Goal: Transaction & Acquisition: Purchase product/service

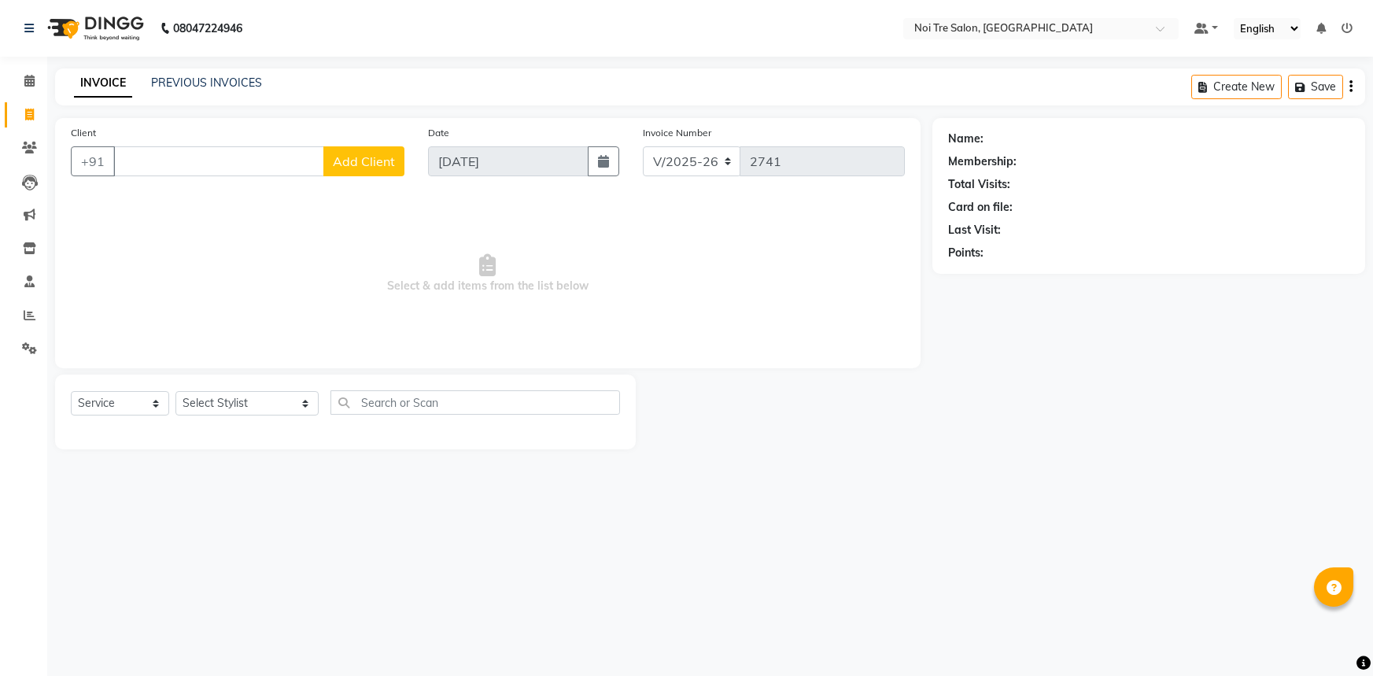
select select "3710"
select select "service"
click at [265, 392] on select "Select Stylist [PERSON_NAME] [PERSON_NAME] STYLE DIRECTOR Curls Color [PERSON_N…" at bounding box center [246, 403] width 143 height 24
select select "37871"
click at [175, 391] on select "Select Stylist [PERSON_NAME] [PERSON_NAME] STYLE DIRECTOR Curls Color [PERSON_N…" at bounding box center [246, 403] width 143 height 24
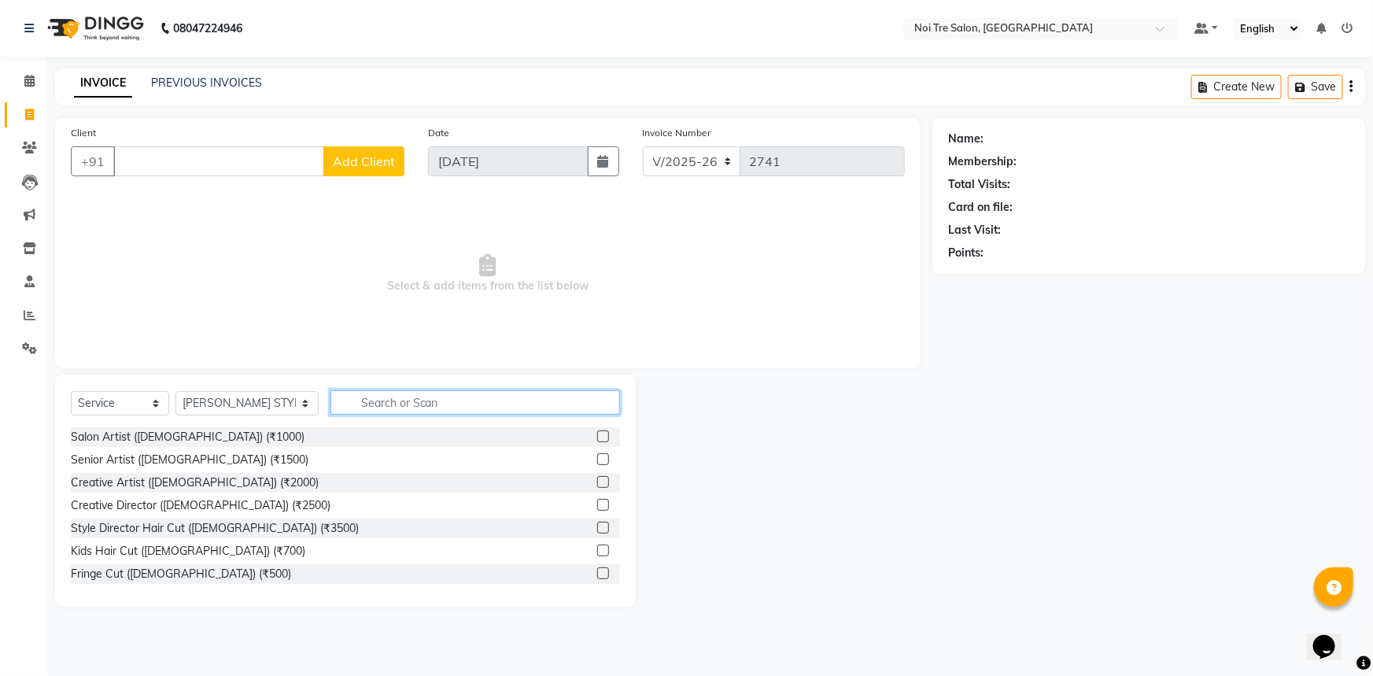
click at [378, 411] on input "text" at bounding box center [475, 402] width 290 height 24
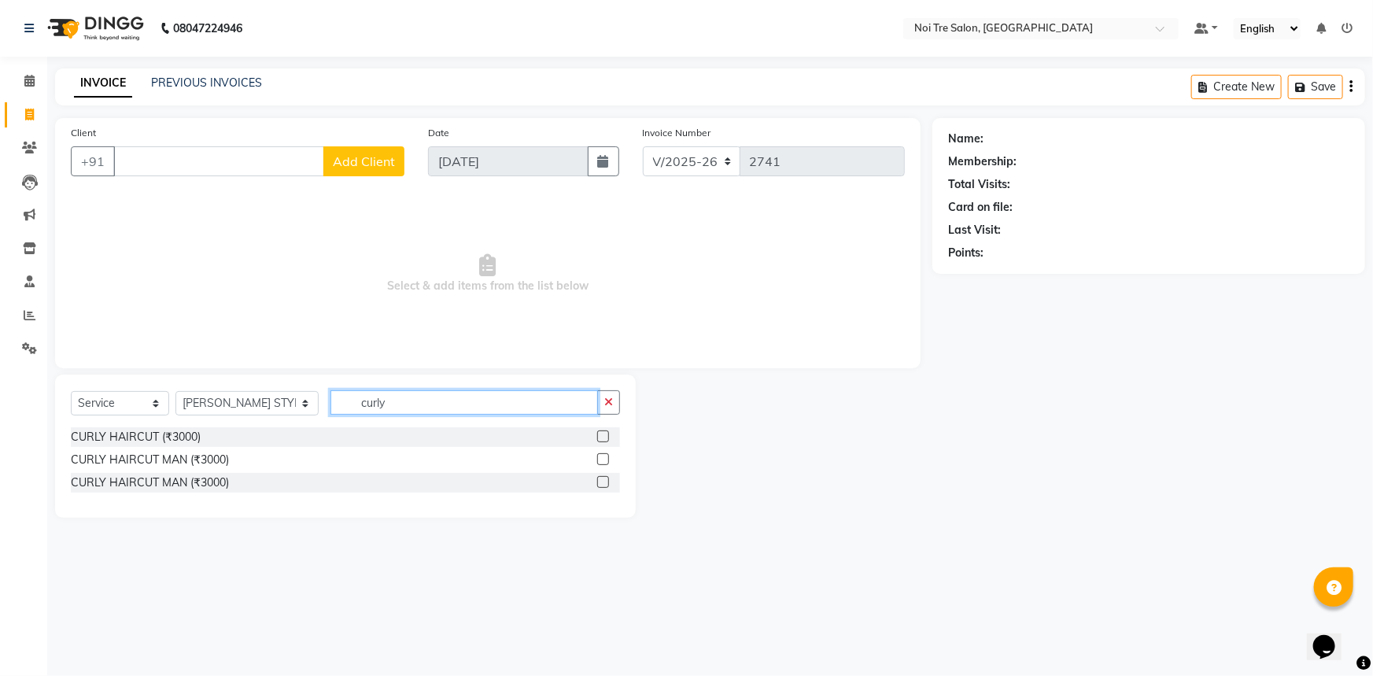
type input "curly"
click at [605, 430] on label at bounding box center [603, 436] width 12 height 12
click at [605, 432] on input "checkbox" at bounding box center [602, 437] width 10 height 10
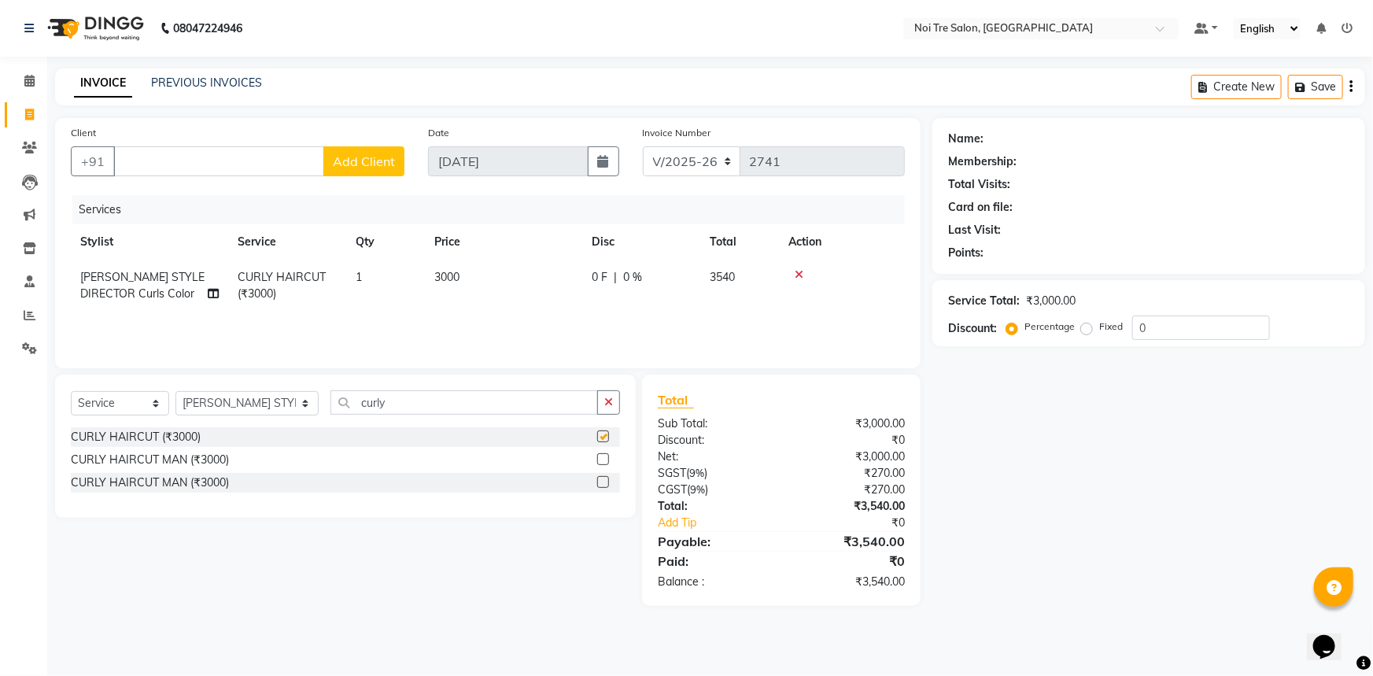
checkbox input "false"
click at [541, 287] on td "3000" at bounding box center [503, 286] width 157 height 52
select select "37871"
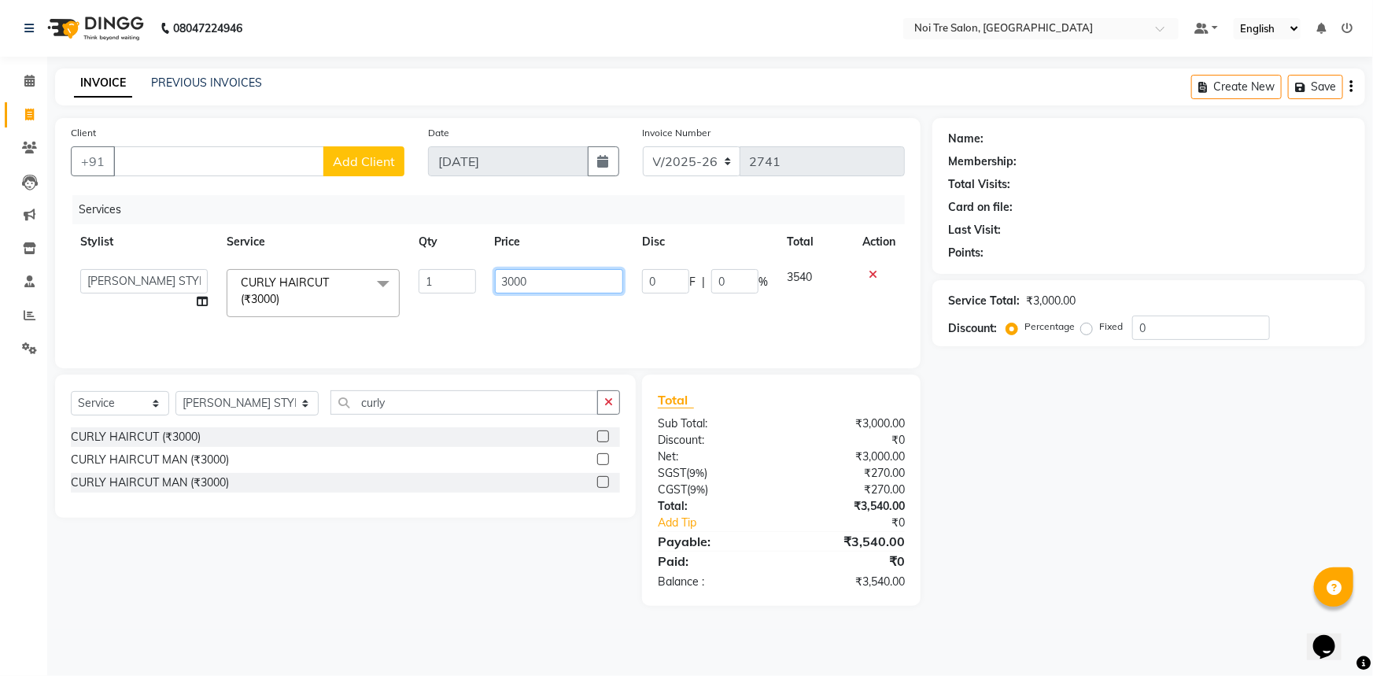
drag, startPoint x: 555, startPoint y: 280, endPoint x: 461, endPoint y: 304, distance: 97.3
click at [461, 304] on tr "[PERSON_NAME] [PERSON_NAME] STYLE DIRECTOR Curls Color [PERSON_NAME] [PERSON_NA…" at bounding box center [488, 293] width 834 height 67
type input "1500"
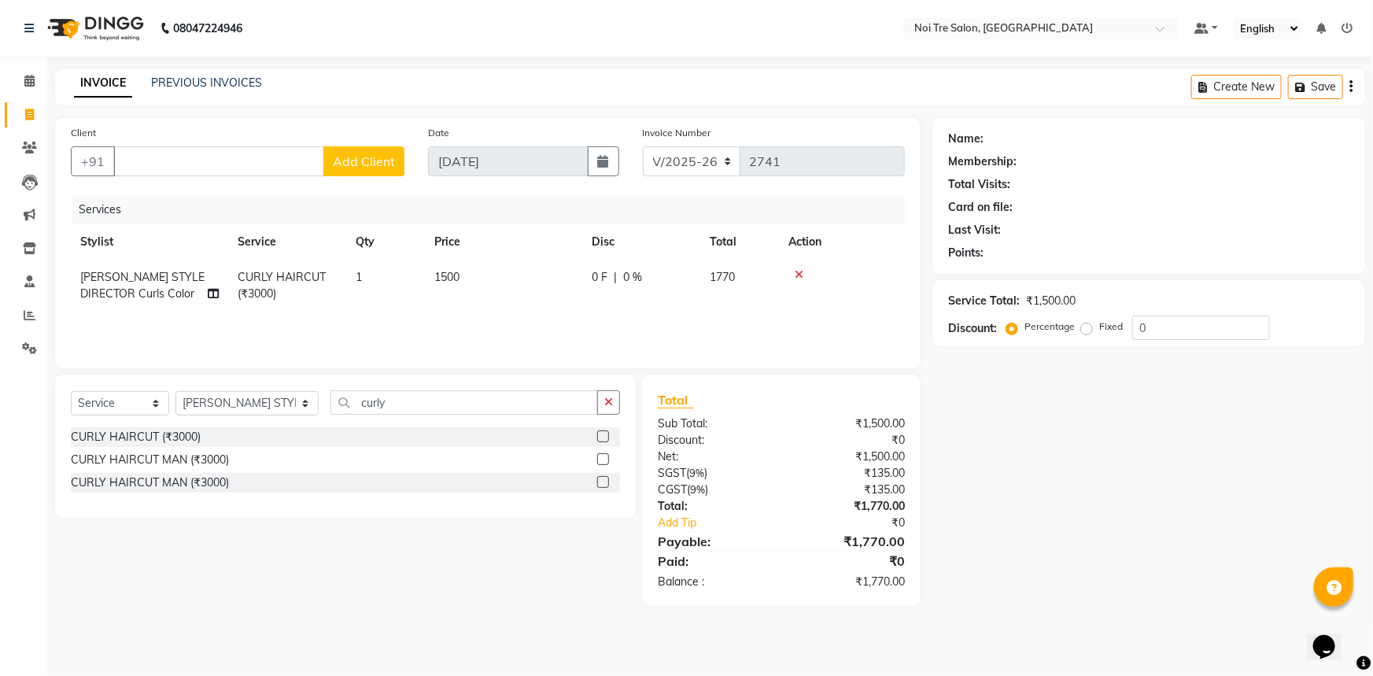
click at [1079, 492] on div "Name: Membership: Total Visits: Card on file: Last Visit: Points: Service Total…" at bounding box center [1154, 362] width 444 height 488
click at [155, 157] on input "Client" at bounding box center [218, 161] width 211 height 30
click at [345, 164] on input "Client" at bounding box center [258, 161] width 291 height 30
click at [214, 197] on span "NANDA WALKIN" at bounding box center [182, 198] width 101 height 16
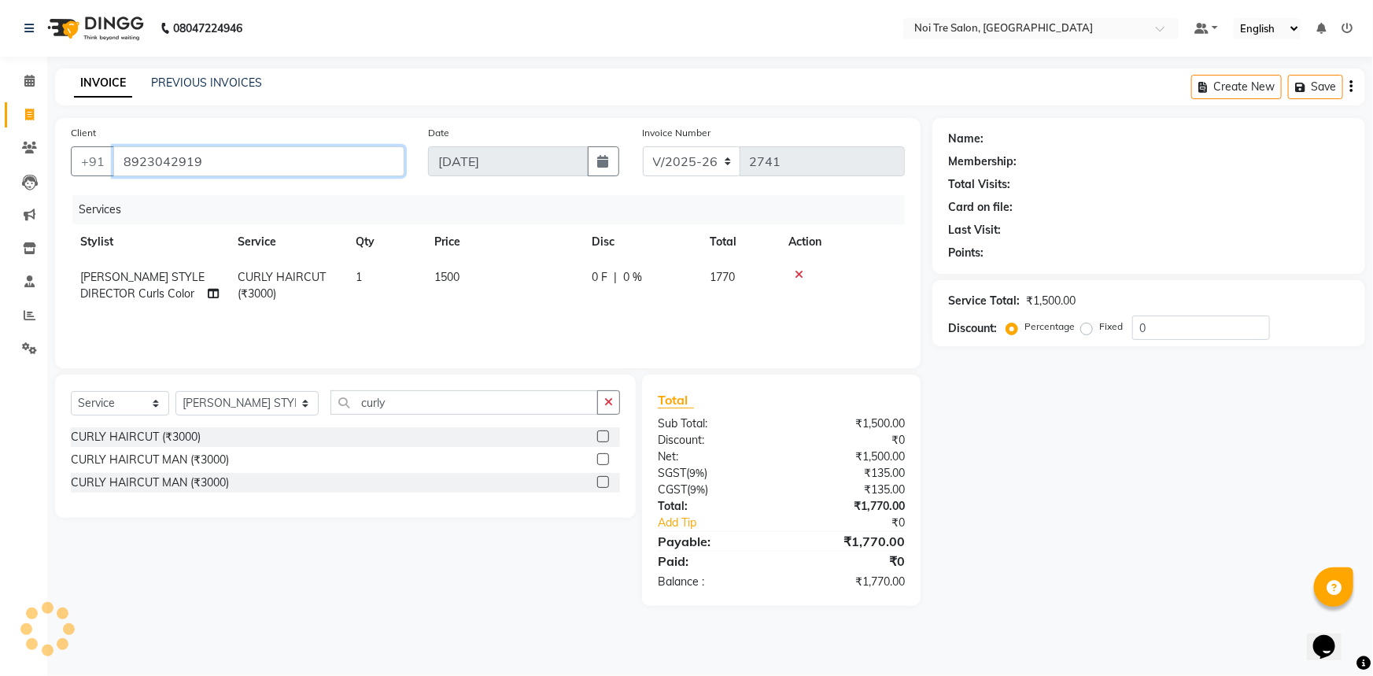
type input "8923042919"
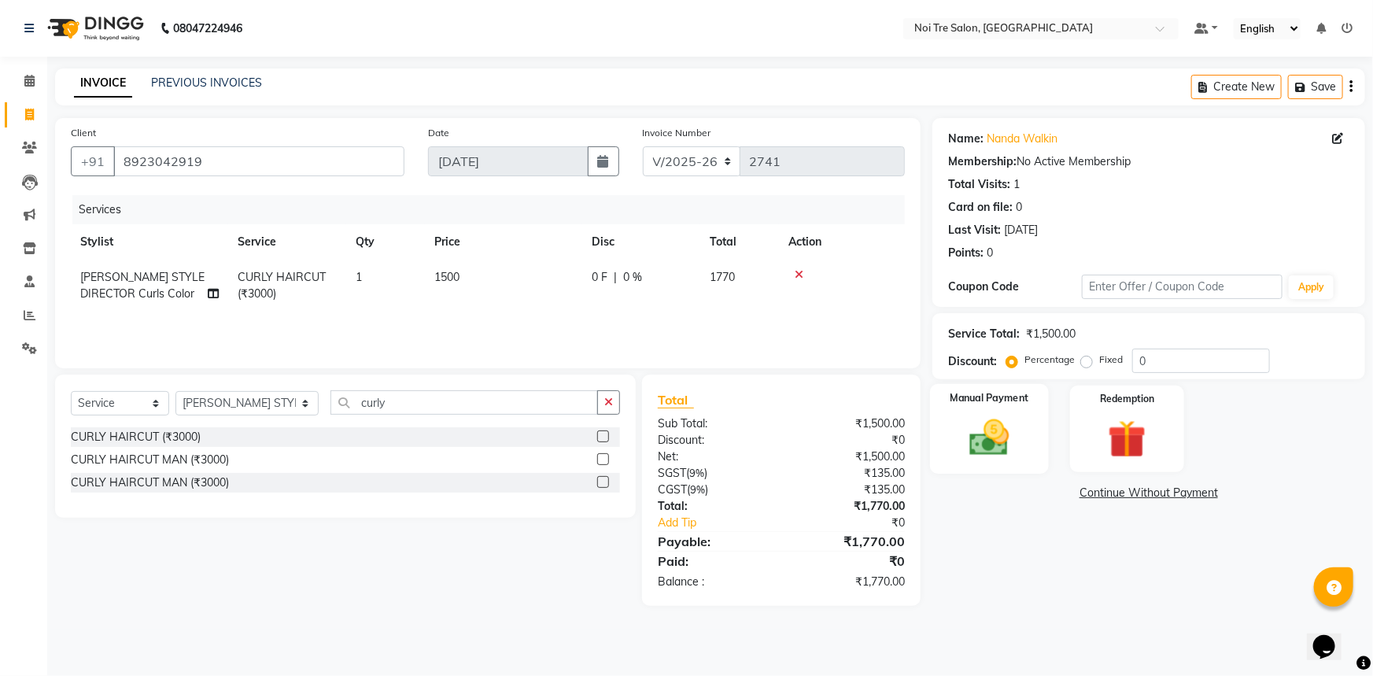
click at [1030, 443] on div "Manual Payment" at bounding box center [989, 429] width 119 height 90
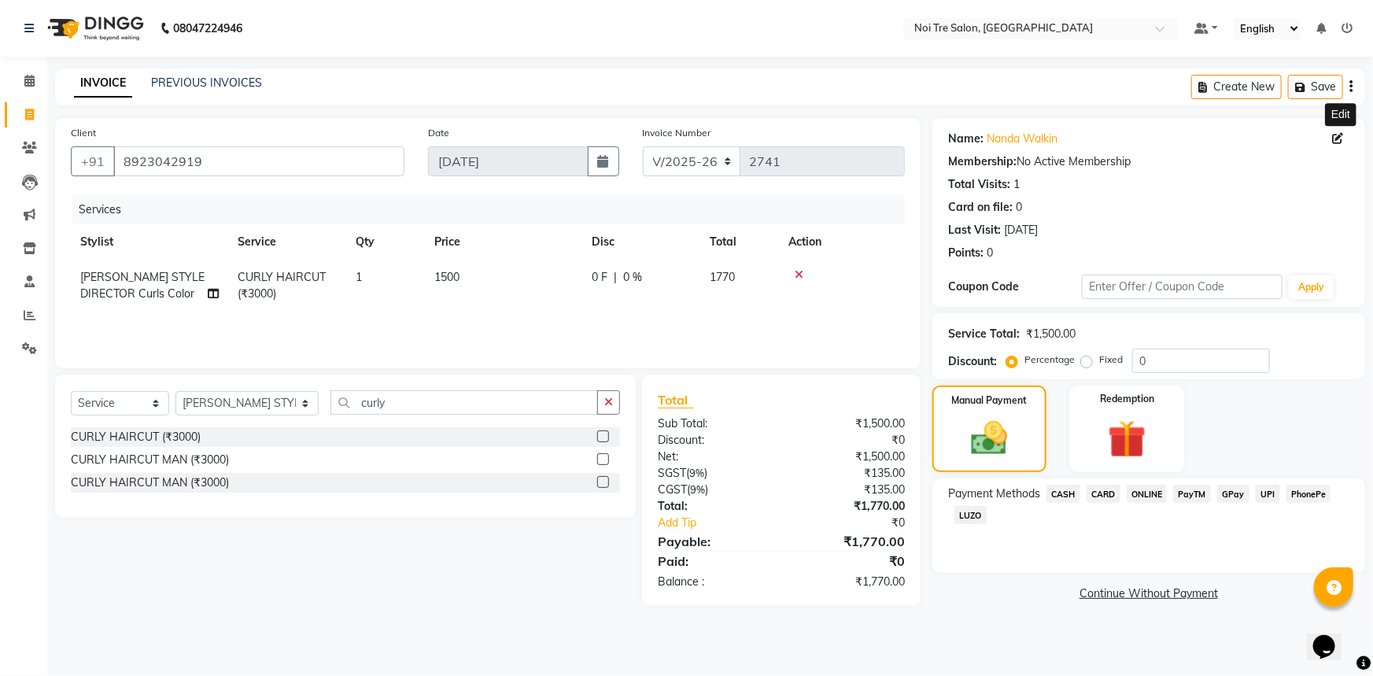
click at [1336, 131] on span at bounding box center [1340, 139] width 17 height 17
click at [1337, 140] on icon at bounding box center [1337, 138] width 11 height 11
select select "[DEMOGRAPHIC_DATA]"
select select "26986"
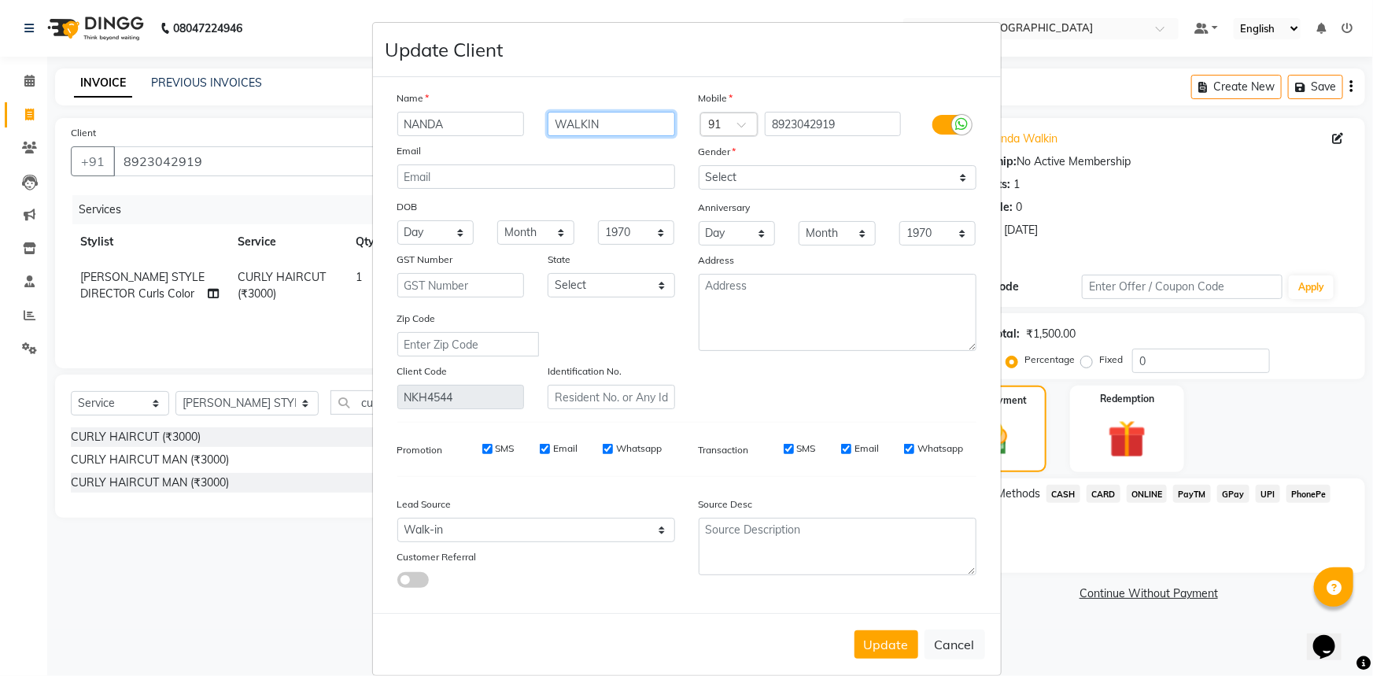
drag, startPoint x: 617, startPoint y: 126, endPoint x: 522, endPoint y: 101, distance: 98.4
click at [522, 101] on div "Name NANDA WALKIN Email DOB Day 01 02 03 04 05 06 07 08 09 10 11 12 13 14 15 16…" at bounding box center [535, 249] width 301 height 319
click at [529, 537] on select "Select Walk-in Referral Internet Friend Word of Mouth Advertisement Facebook Ju…" at bounding box center [536, 530] width 278 height 24
click at [397, 521] on select "Select Walk-in Referral Internet Friend Word of Mouth Advertisement Facebook Ju…" at bounding box center [536, 530] width 278 height 24
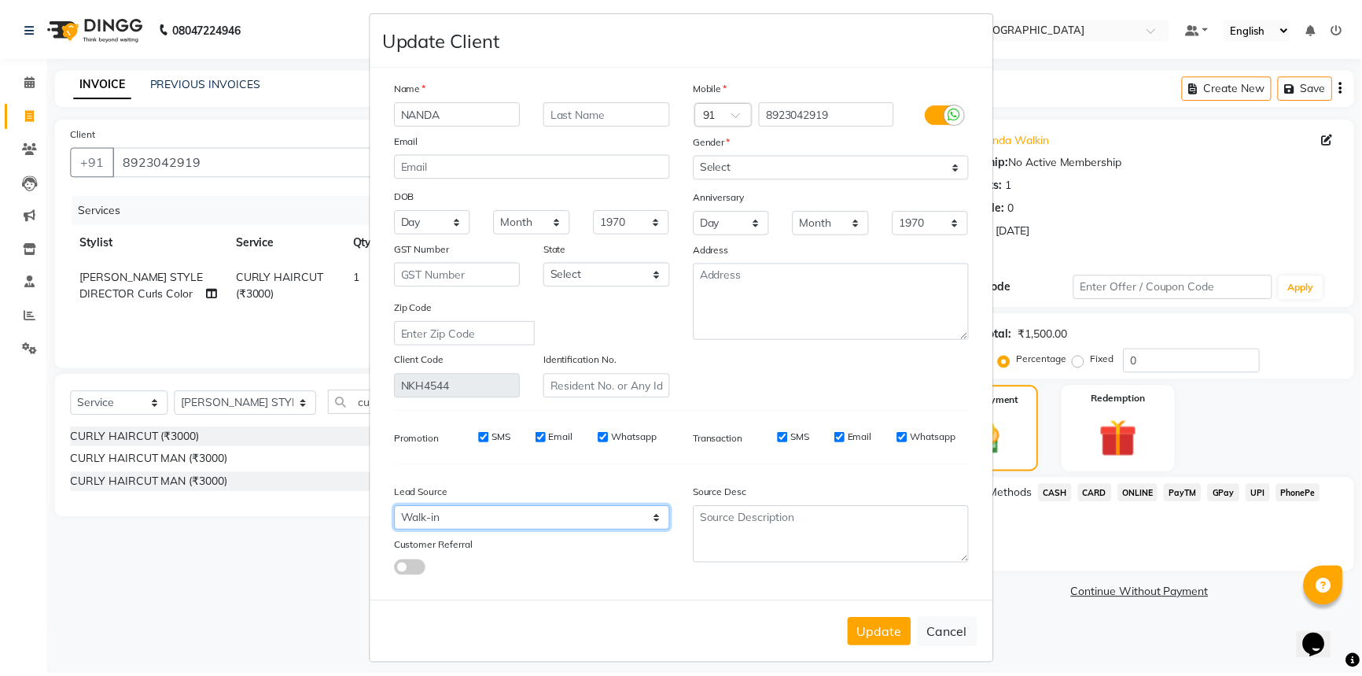
scroll to position [27, 0]
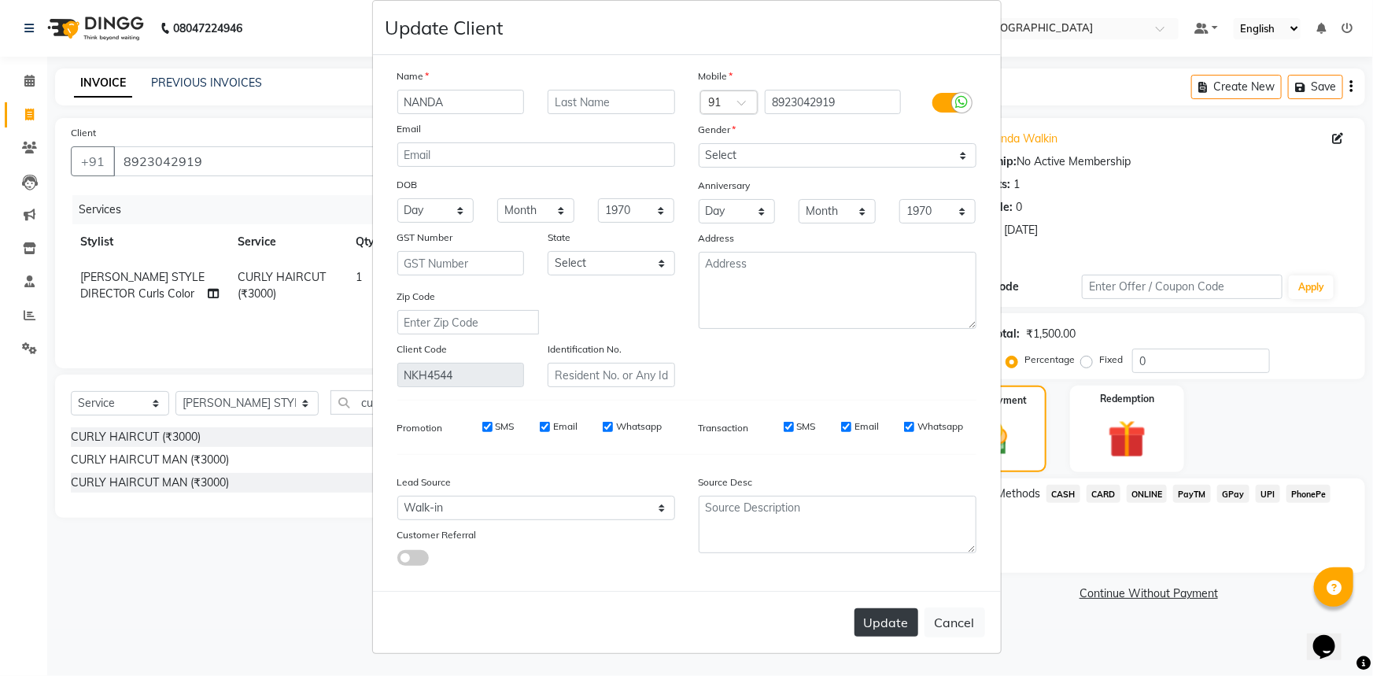
click at [862, 626] on button "Update" at bounding box center [886, 622] width 64 height 28
select select
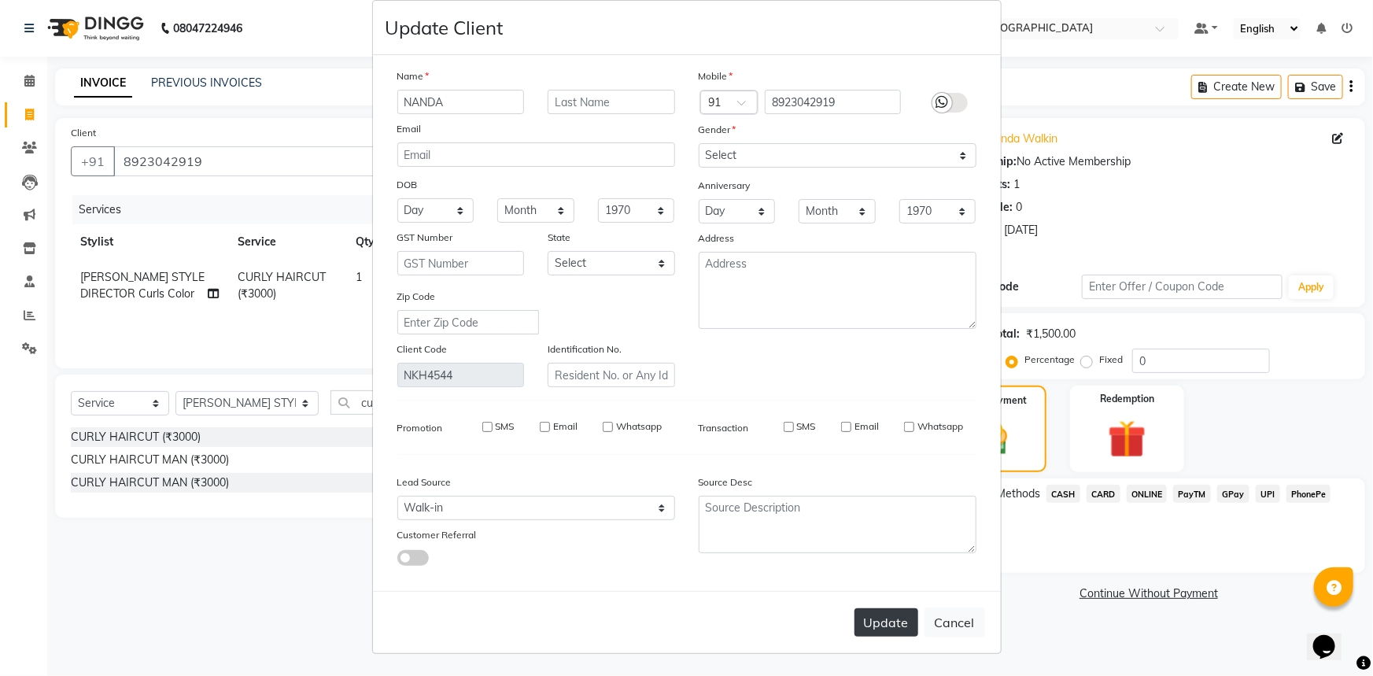
select select
checkbox input "false"
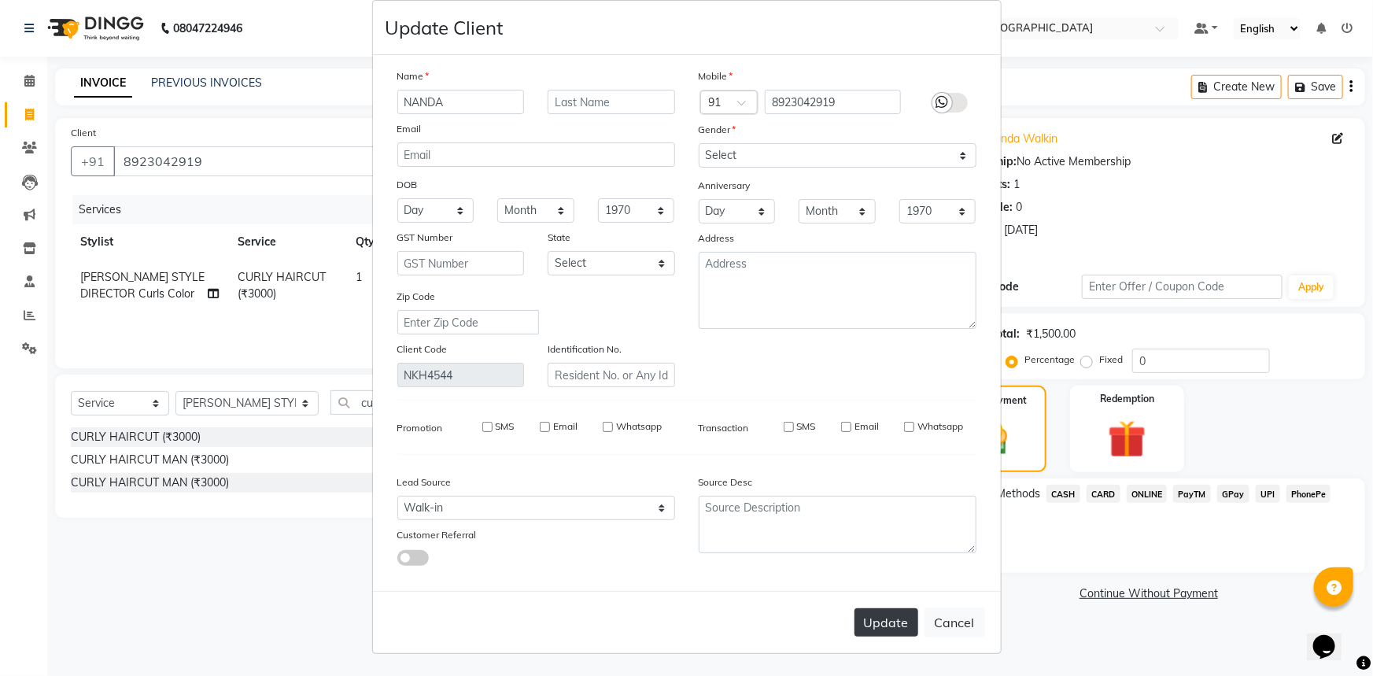
checkbox input "false"
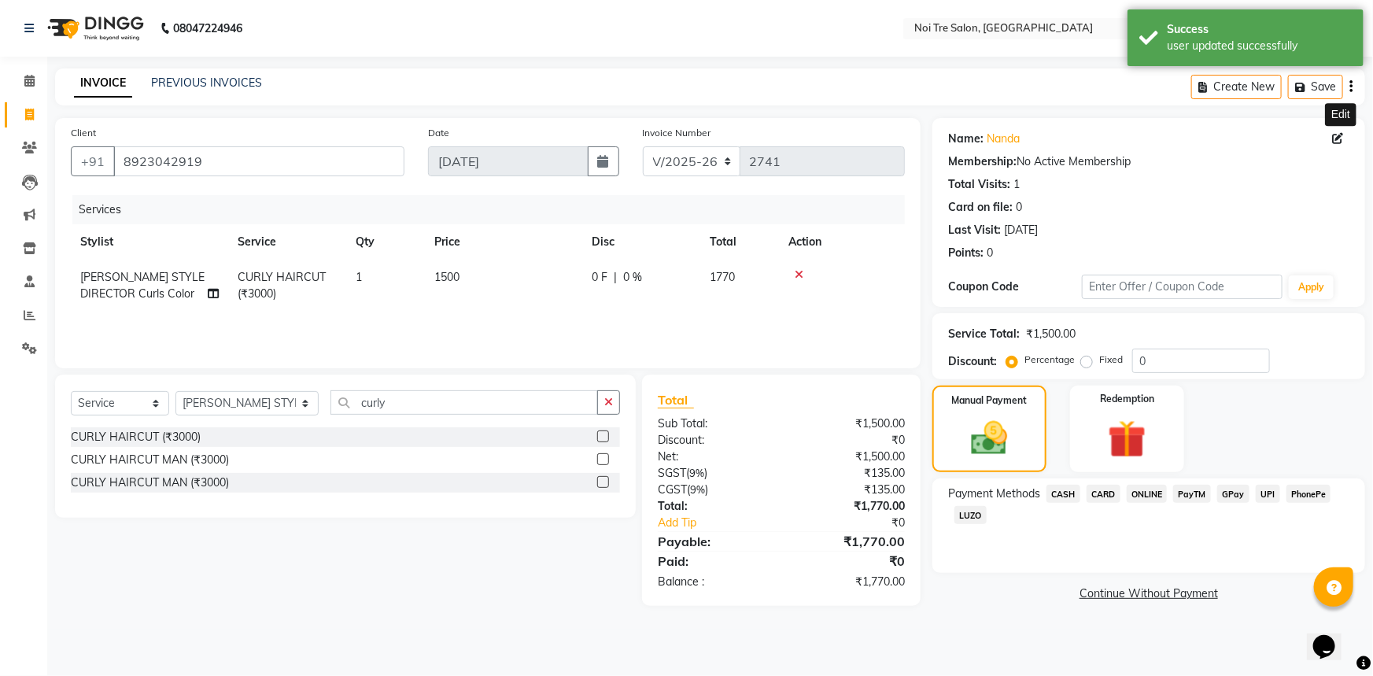
click at [1264, 491] on span "UPI" at bounding box center [1267, 494] width 24 height 18
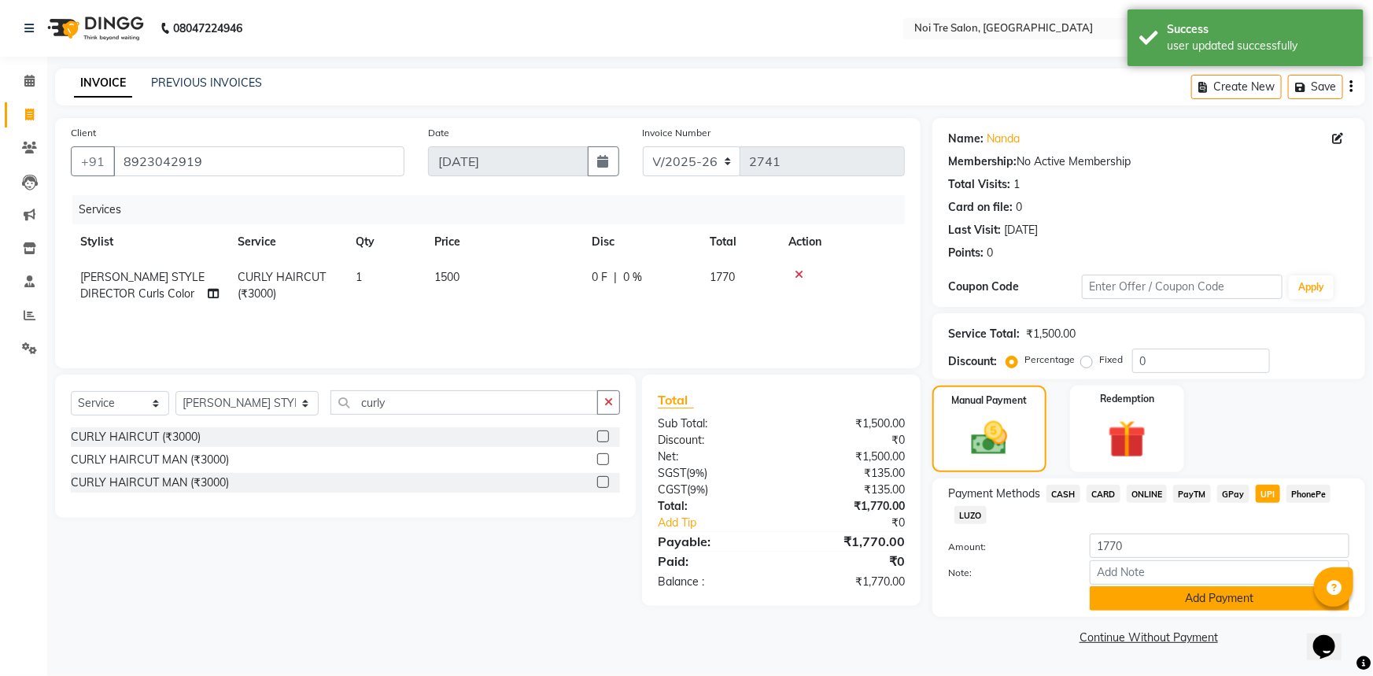
click at [1195, 596] on button "Add Payment" at bounding box center [1219, 598] width 260 height 24
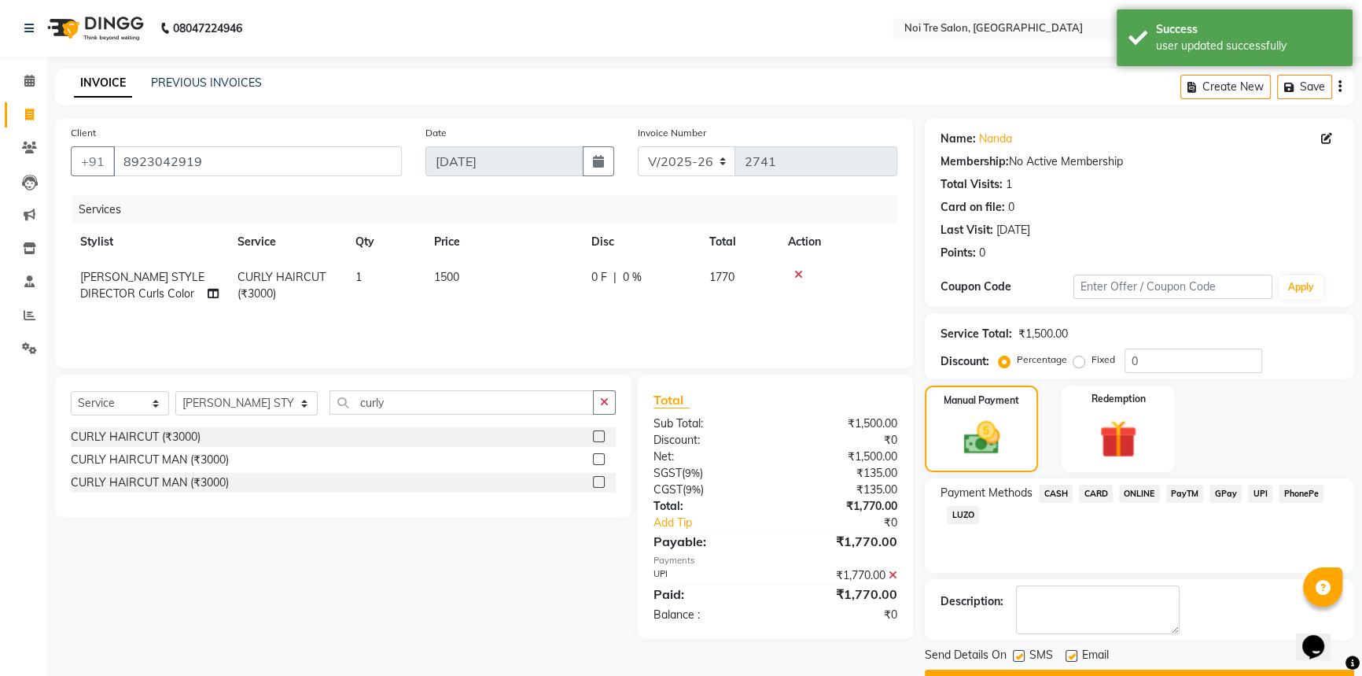
scroll to position [40, 0]
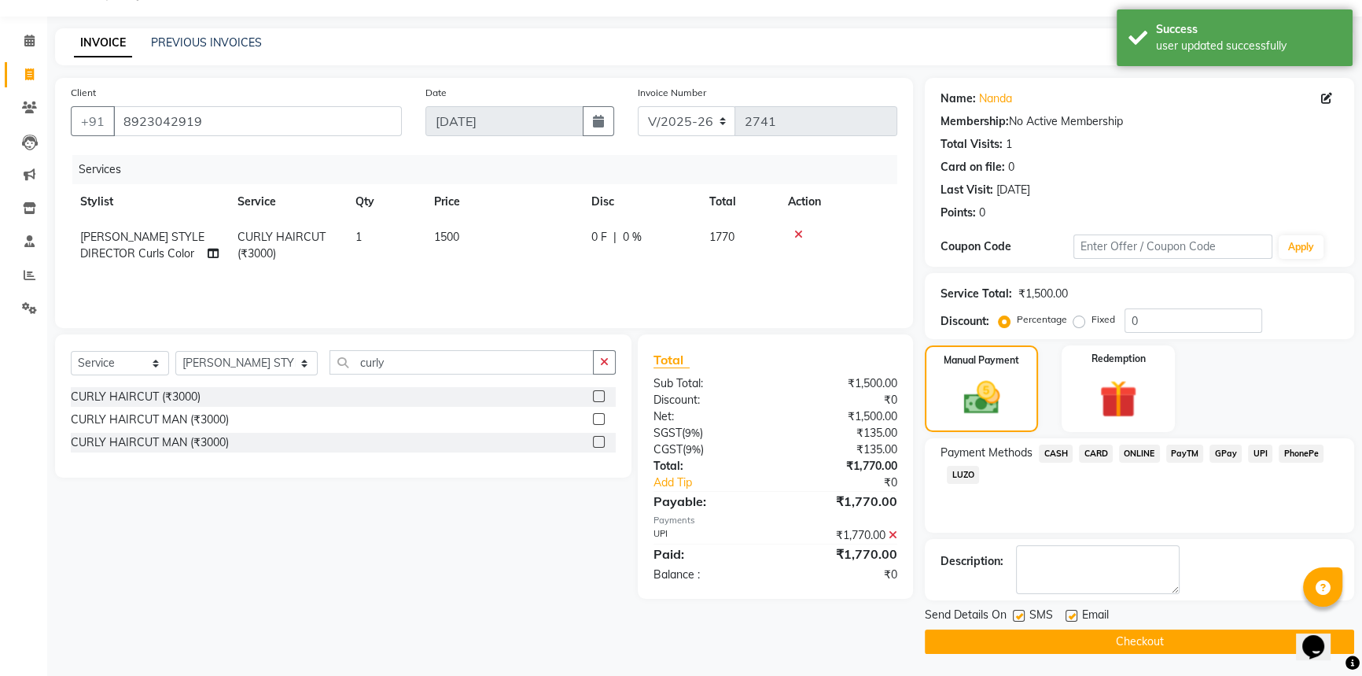
click at [1164, 644] on button "Checkout" at bounding box center [1139, 641] width 429 height 24
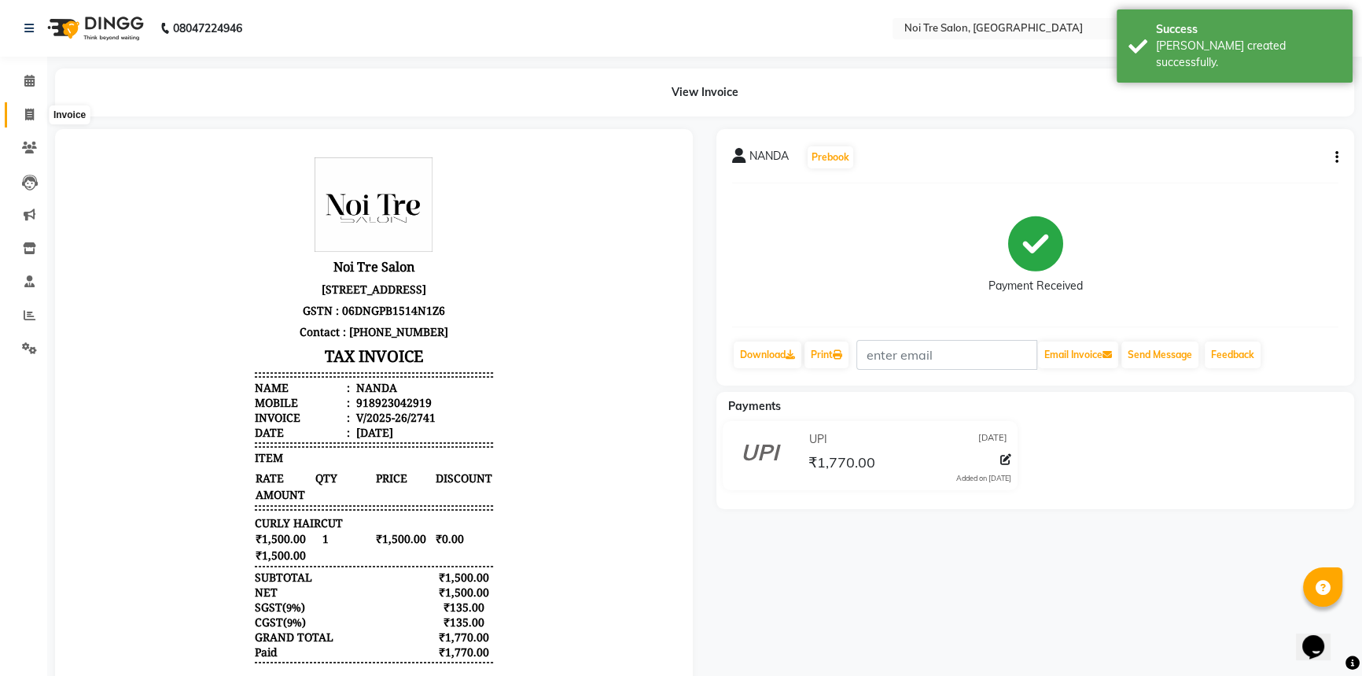
click at [23, 110] on span at bounding box center [30, 115] width 28 height 18
select select "service"
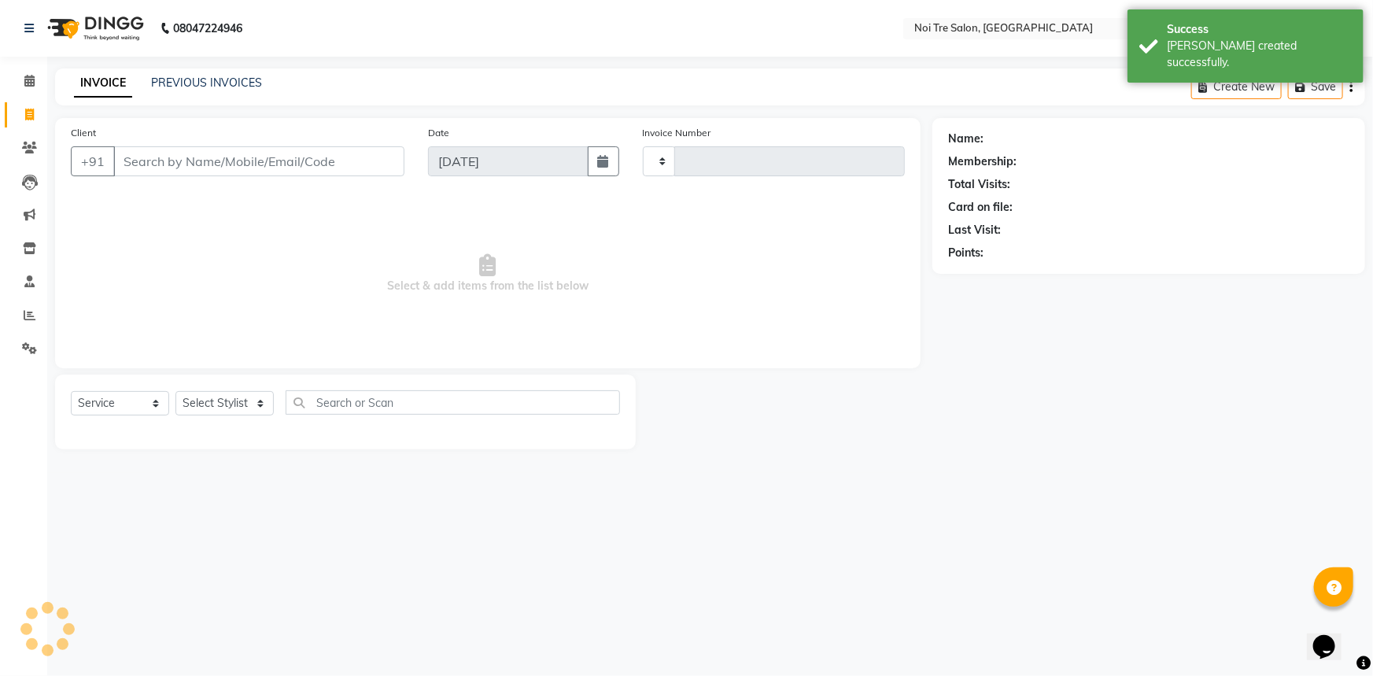
type input "2742"
select select "3710"
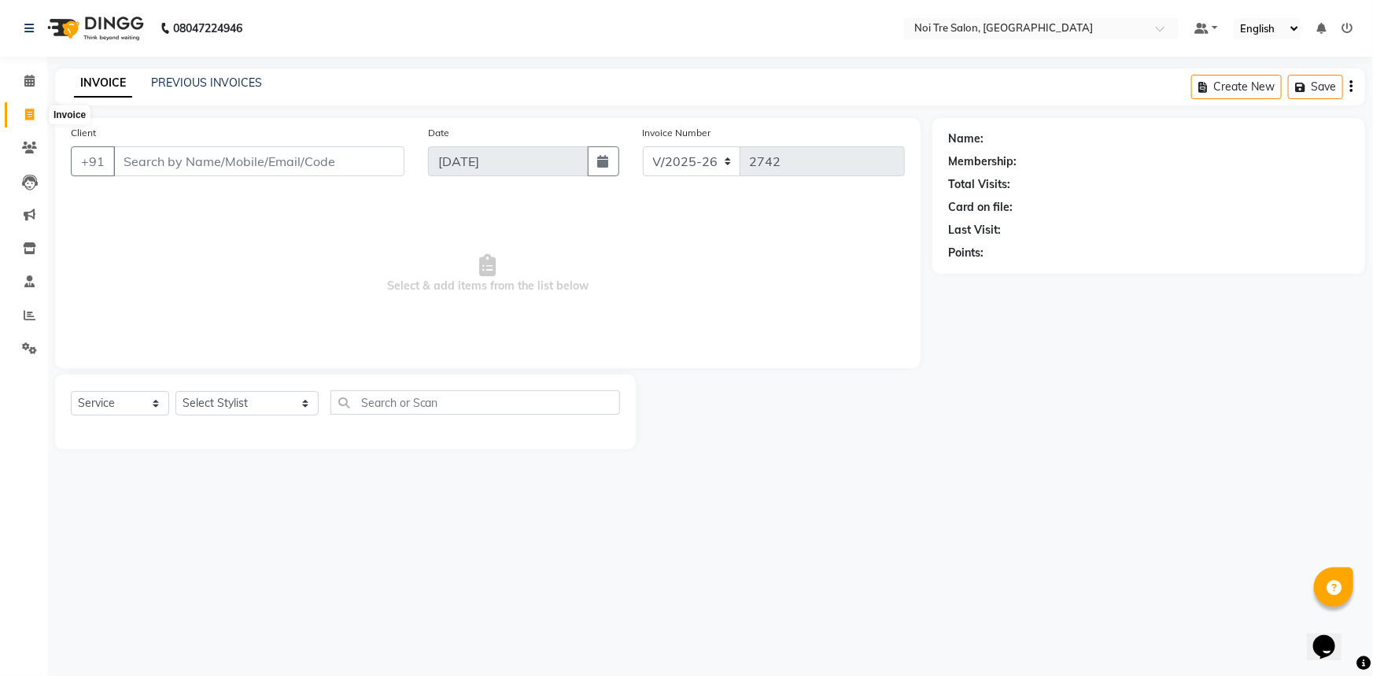
click at [26, 109] on icon at bounding box center [29, 115] width 9 height 12
select select "service"
type input "2742"
select select "3710"
type input "9954049255"
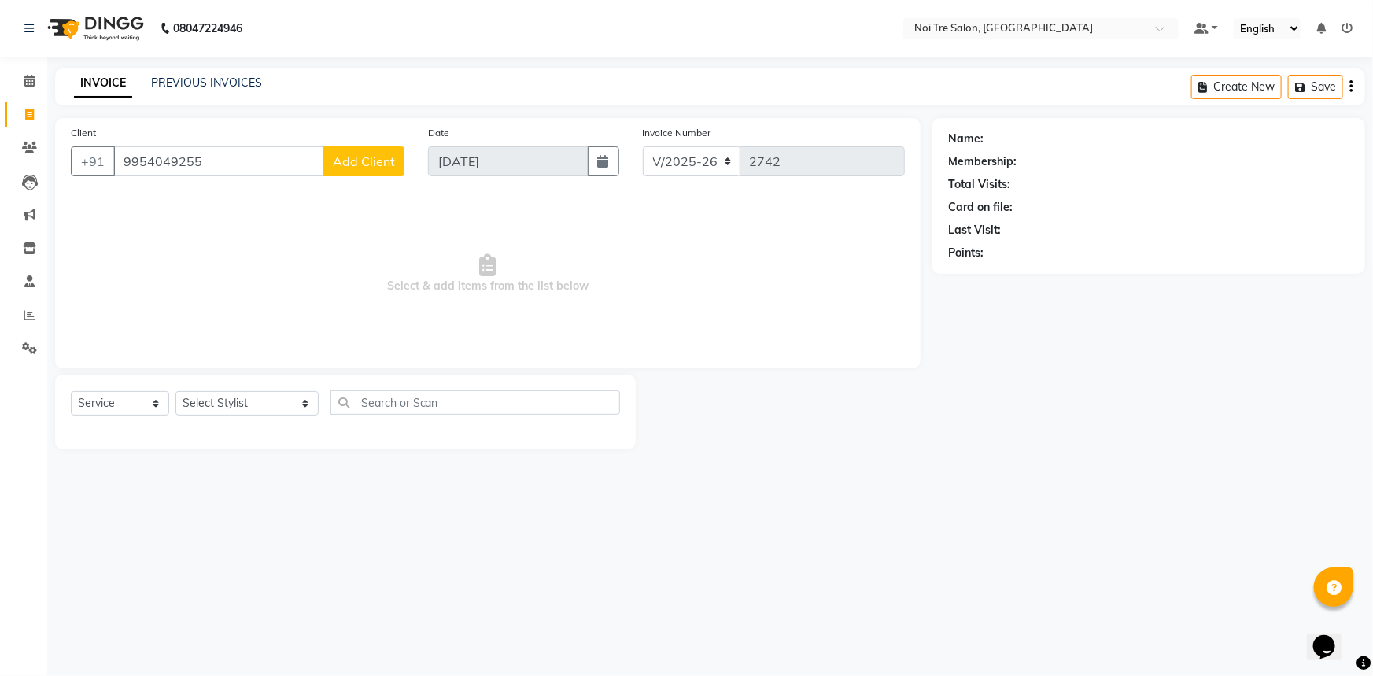
click at [381, 160] on span "Add Client" at bounding box center [364, 161] width 62 height 16
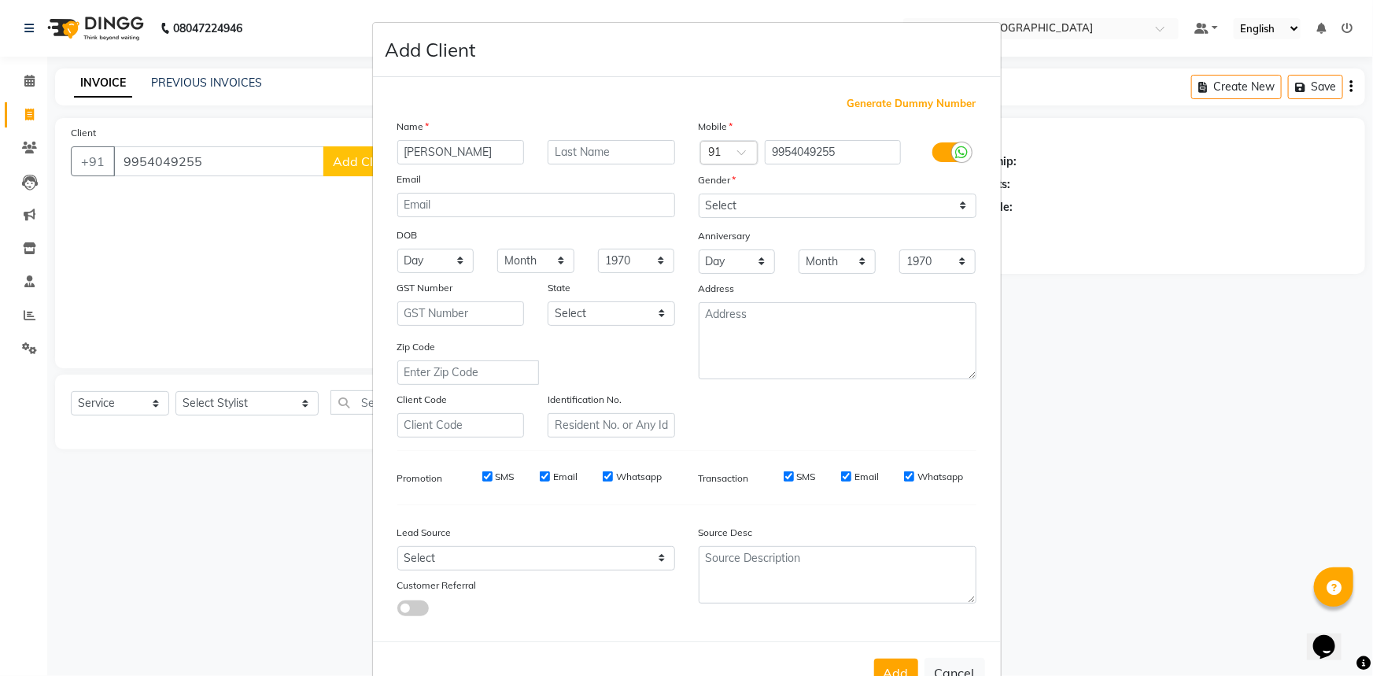
type input "[PERSON_NAME]"
click at [835, 203] on select "Select [DEMOGRAPHIC_DATA] [DEMOGRAPHIC_DATA] Other Prefer Not To Say" at bounding box center [837, 205] width 278 height 24
select select "[DEMOGRAPHIC_DATA]"
click at [698, 193] on select "Select [DEMOGRAPHIC_DATA] [DEMOGRAPHIC_DATA] Other Prefer Not To Say" at bounding box center [837, 205] width 278 height 24
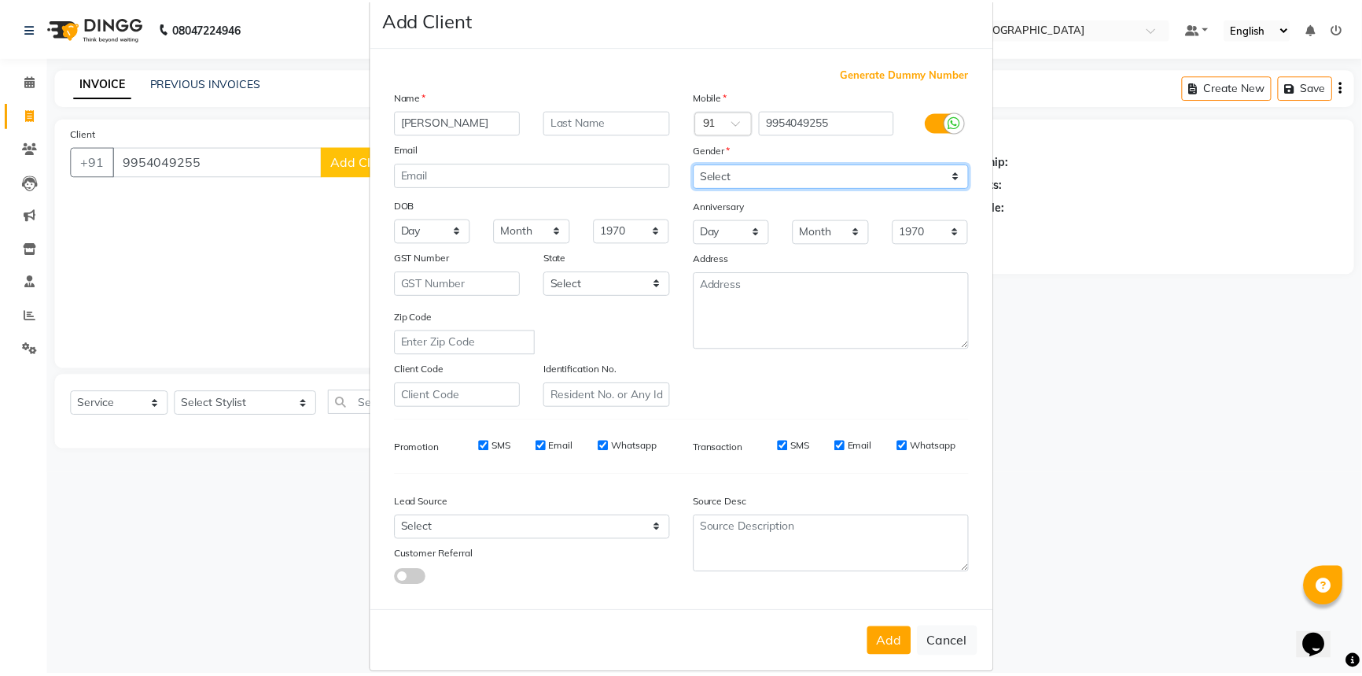
scroll to position [55, 0]
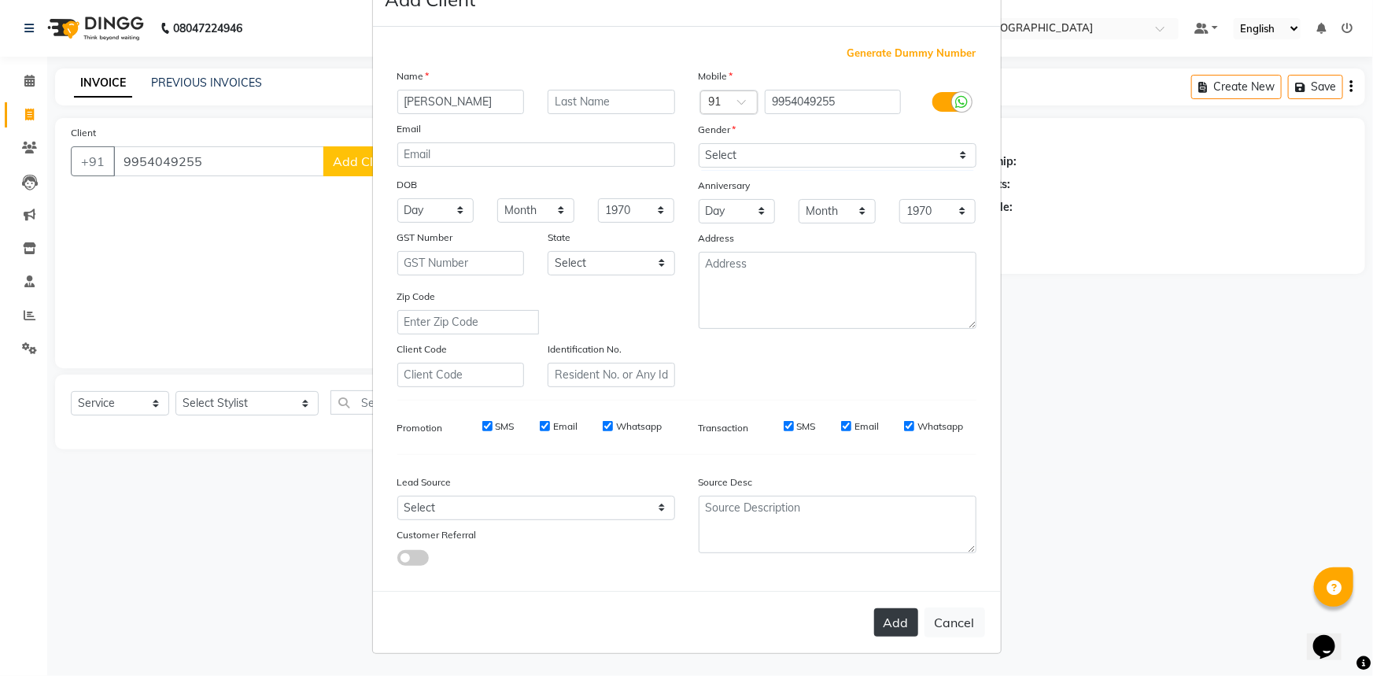
click at [908, 622] on button "Add" at bounding box center [896, 622] width 44 height 28
select select
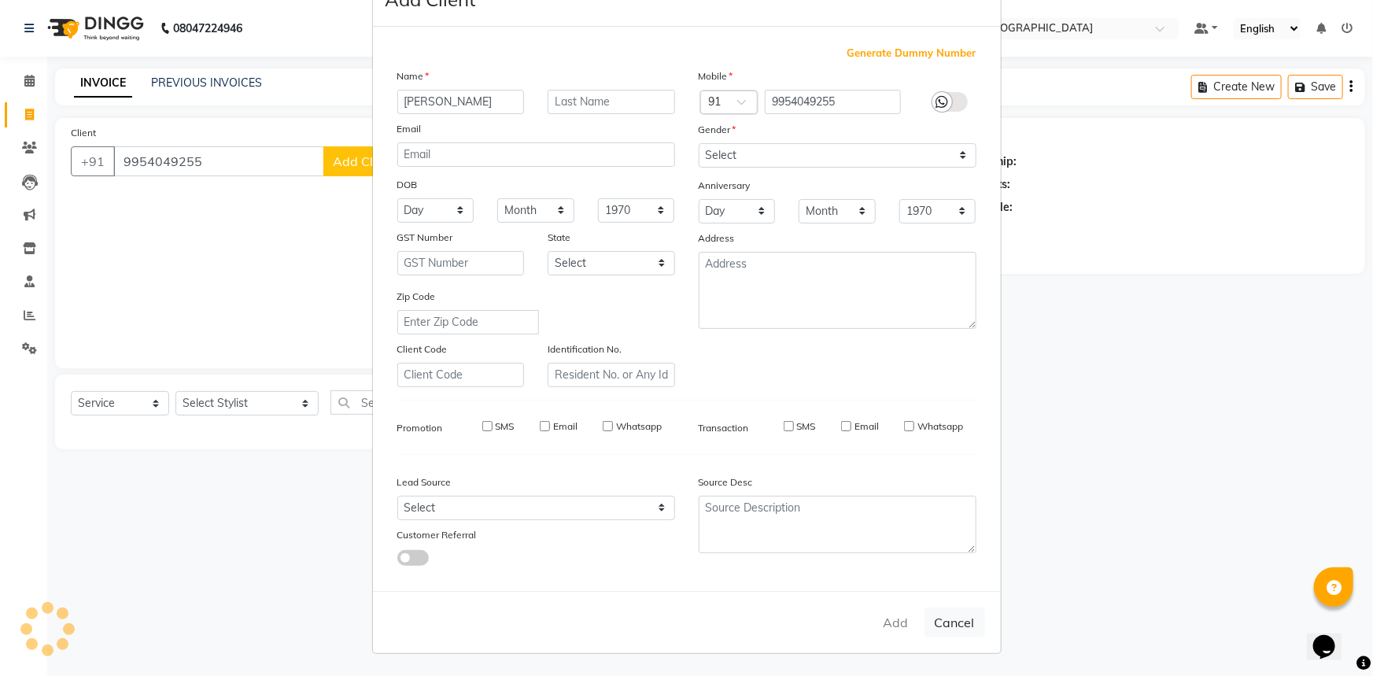
select select
checkbox input "false"
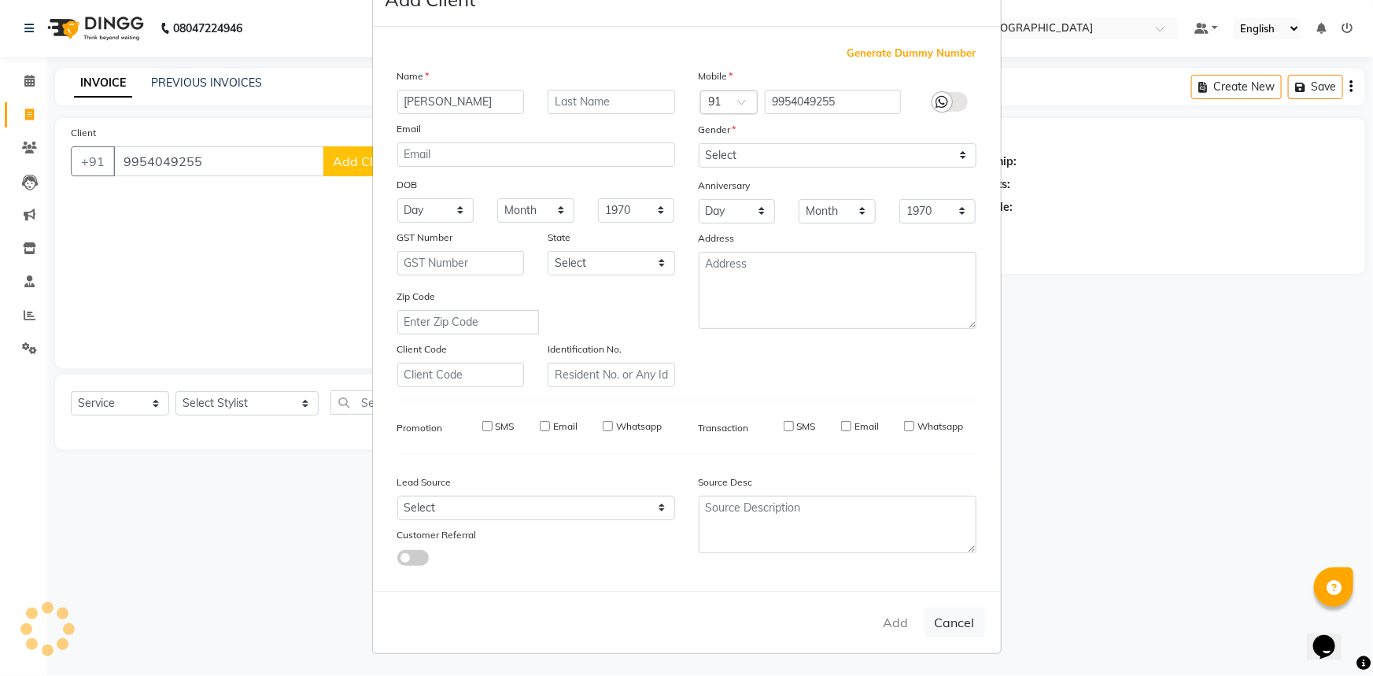
checkbox input "false"
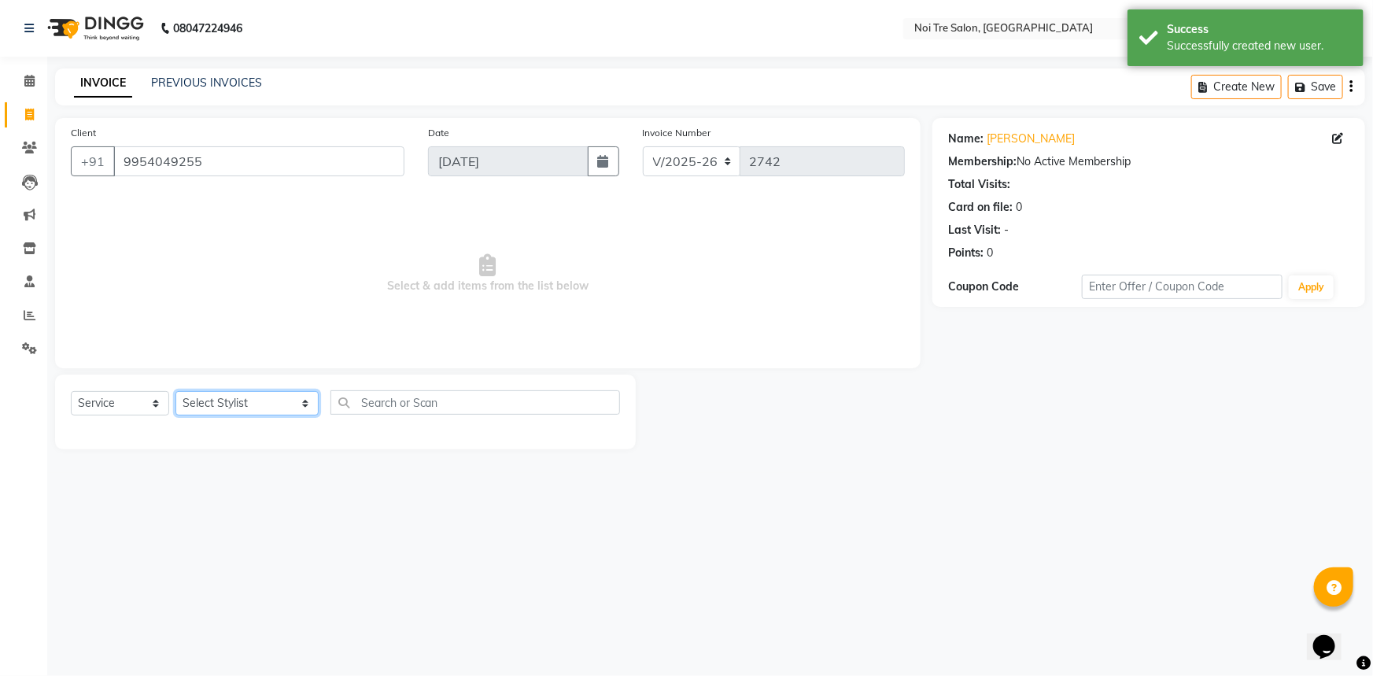
click at [196, 404] on select "Select Stylist [PERSON_NAME] [PERSON_NAME] STYLE DIRECTOR Curls Color [PERSON_N…" at bounding box center [246, 403] width 143 height 24
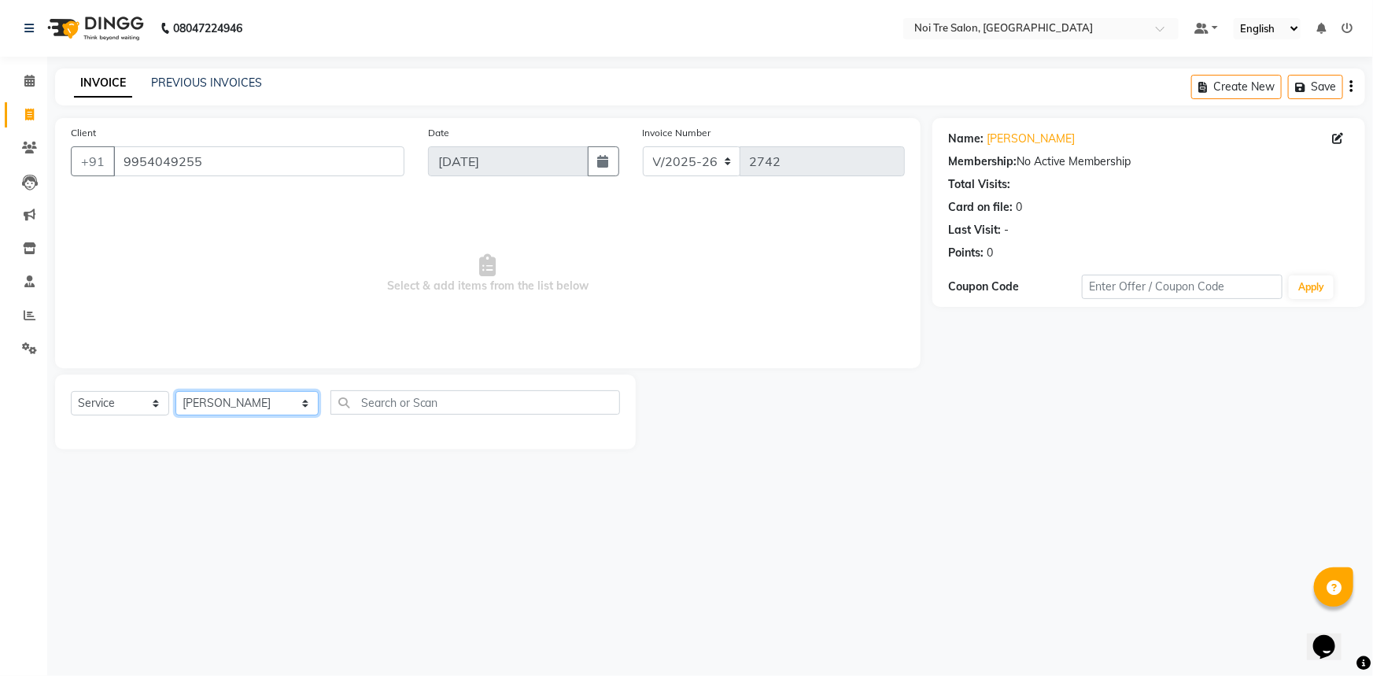
click at [259, 408] on select "Select Stylist [PERSON_NAME] [PERSON_NAME] STYLE DIRECTOR Curls Color [PERSON_N…" at bounding box center [246, 403] width 143 height 24
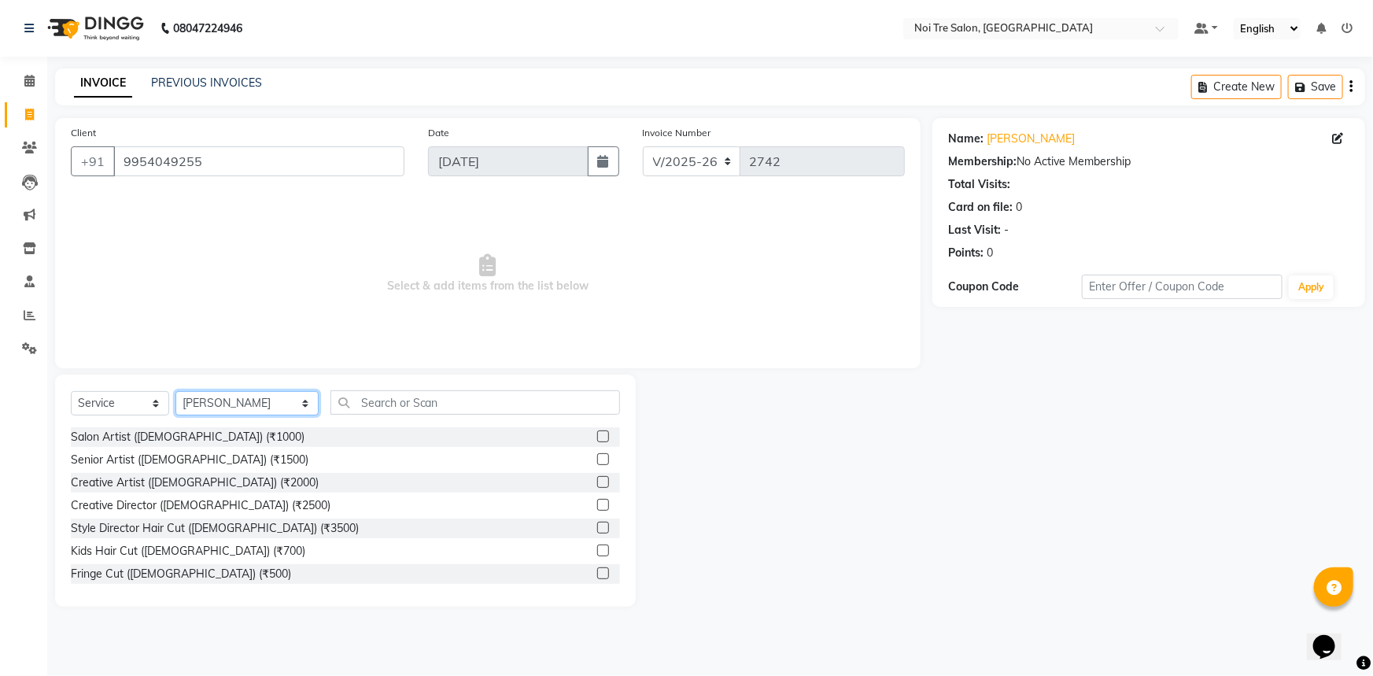
drag, startPoint x: 267, startPoint y: 407, endPoint x: 275, endPoint y: 405, distance: 8.8
click at [267, 407] on select "Select Stylist [PERSON_NAME] [PERSON_NAME] STYLE DIRECTOR Curls Color [PERSON_N…" at bounding box center [246, 403] width 143 height 24
click at [278, 404] on select "Select Stylist [PERSON_NAME] [PERSON_NAME] STYLE DIRECTOR Curls Color [PERSON_N…" at bounding box center [246, 403] width 143 height 24
click at [263, 404] on select "Select Stylist [PERSON_NAME] [PERSON_NAME] STYLE DIRECTOR Curls Color [PERSON_N…" at bounding box center [246, 403] width 143 height 24
select select "37894"
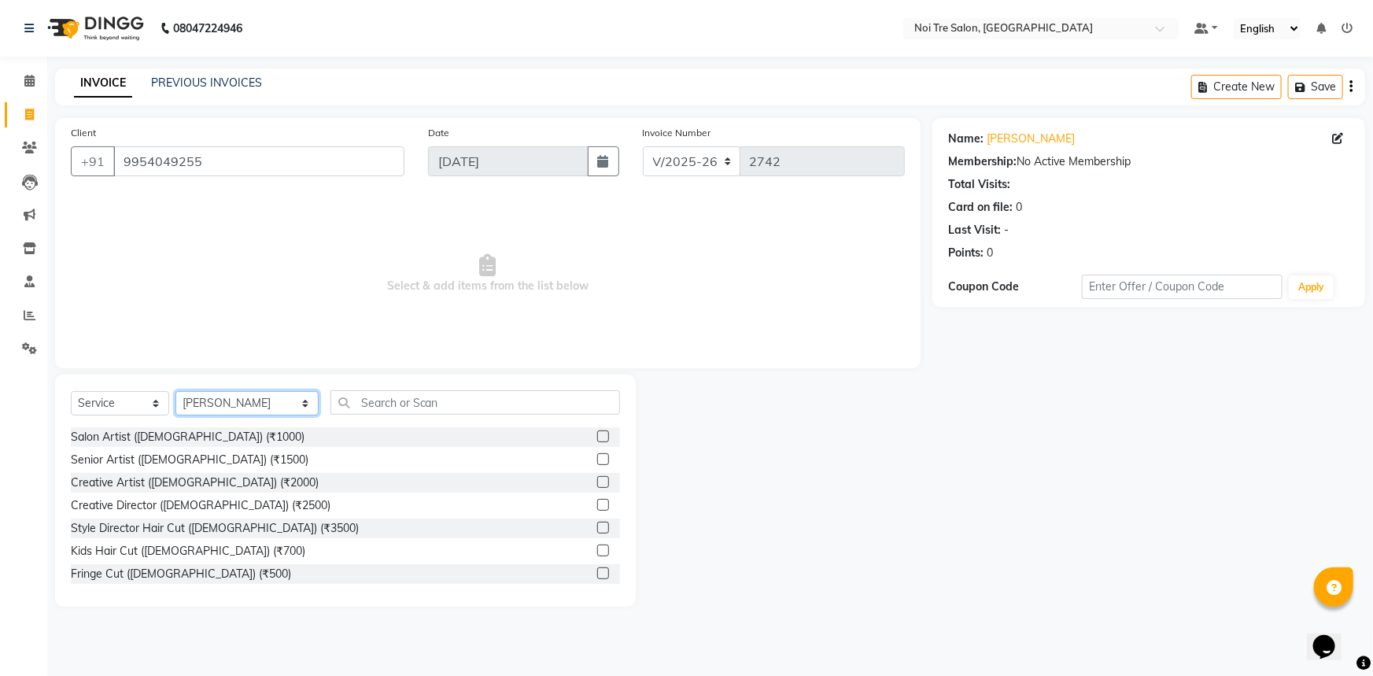
click at [175, 391] on select "Select Stylist [PERSON_NAME] [PERSON_NAME] STYLE DIRECTOR Curls Color [PERSON_N…" at bounding box center [246, 403] width 143 height 24
click at [157, 398] on select "Select Service Product Membership Package Voucher Prepaid Gift Card" at bounding box center [120, 403] width 98 height 24
click at [345, 396] on input "text" at bounding box center [475, 402] width 290 height 24
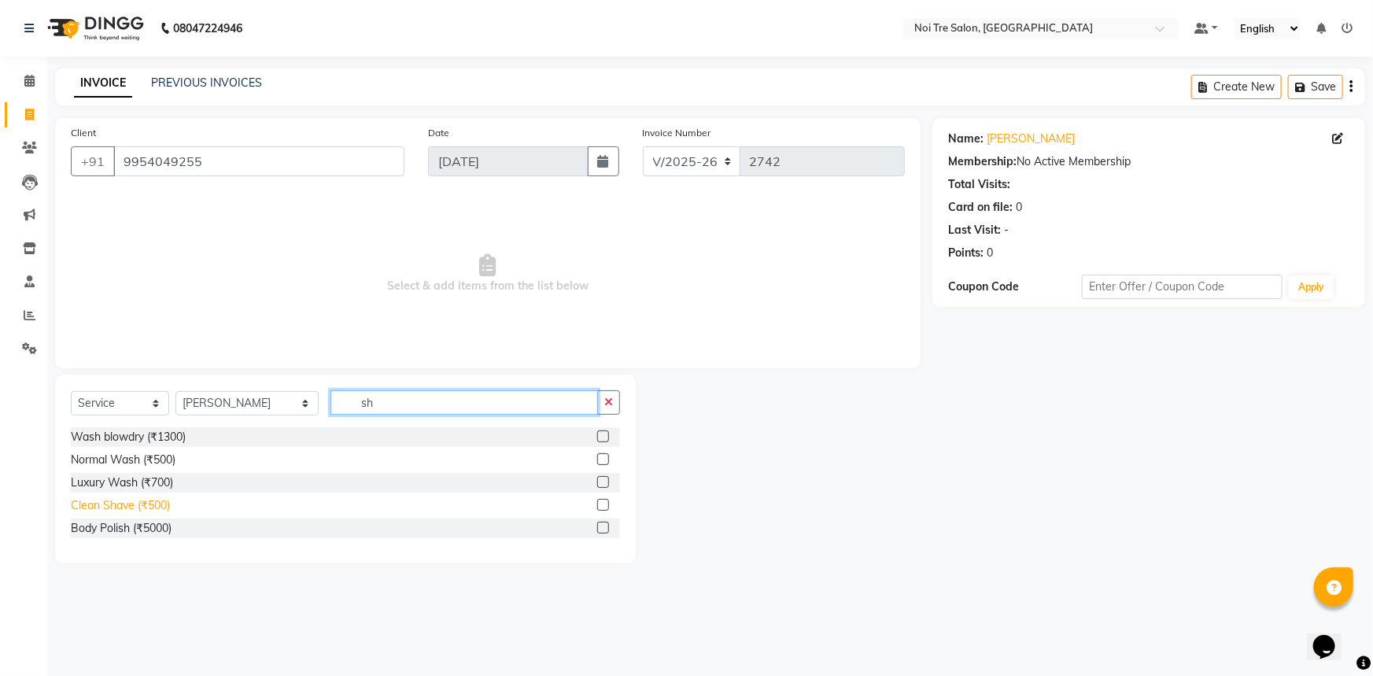
type input "sh"
click at [146, 499] on div "Clean Shave (₹500)" at bounding box center [120, 505] width 99 height 17
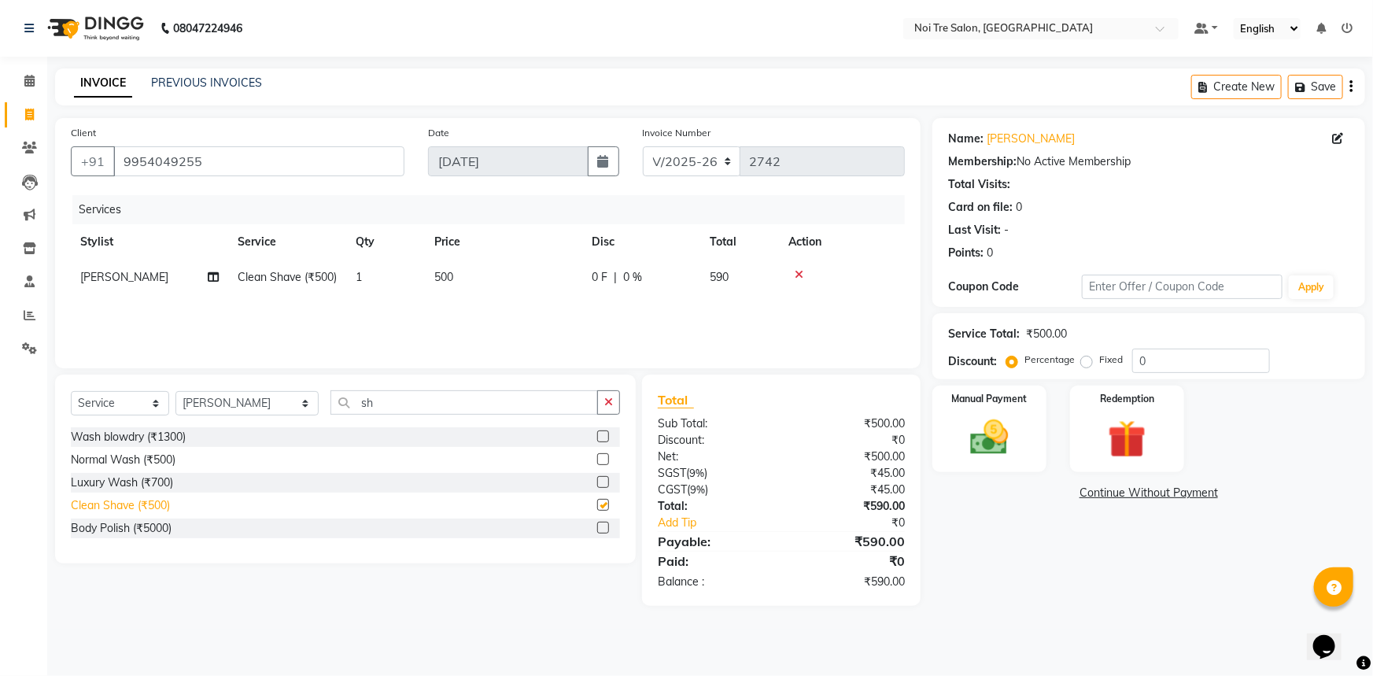
checkbox input "false"
click at [435, 286] on td "500" at bounding box center [503, 277] width 157 height 35
select select "37894"
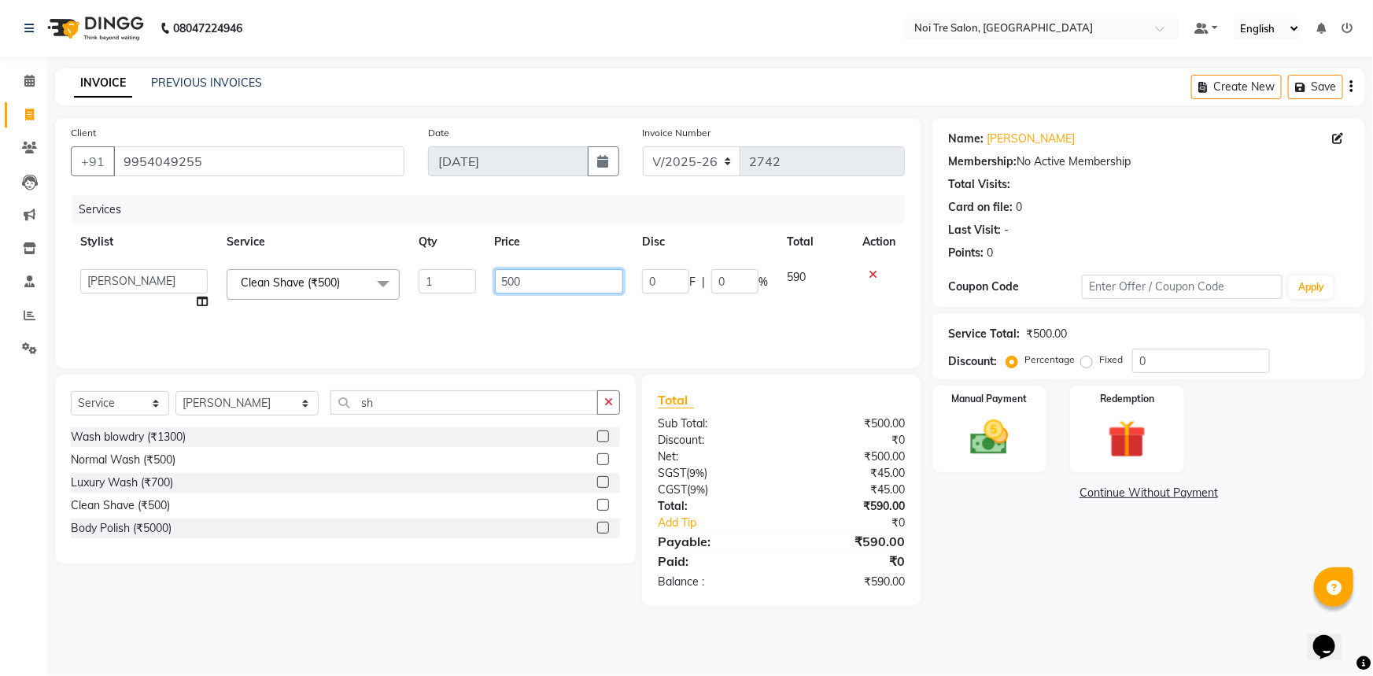
click at [507, 282] on input "500" at bounding box center [559, 281] width 129 height 24
type input "600"
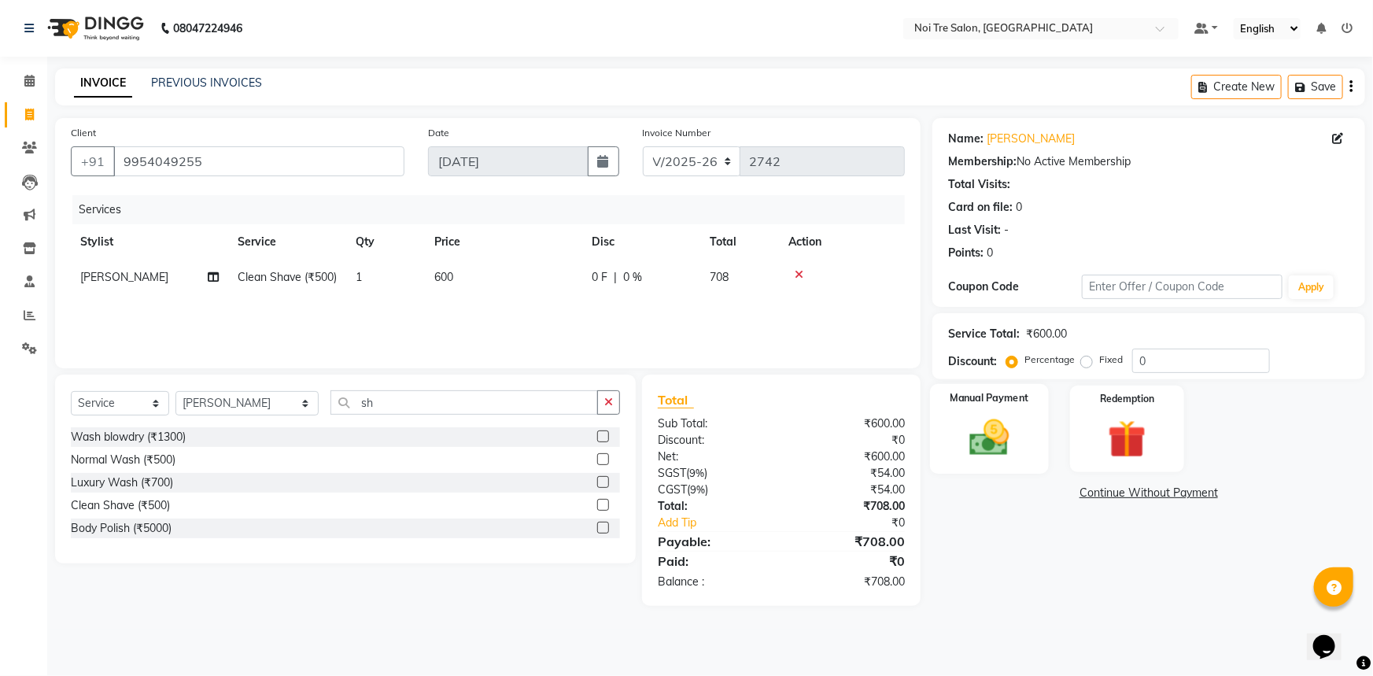
click at [1000, 448] on img at bounding box center [989, 438] width 64 height 46
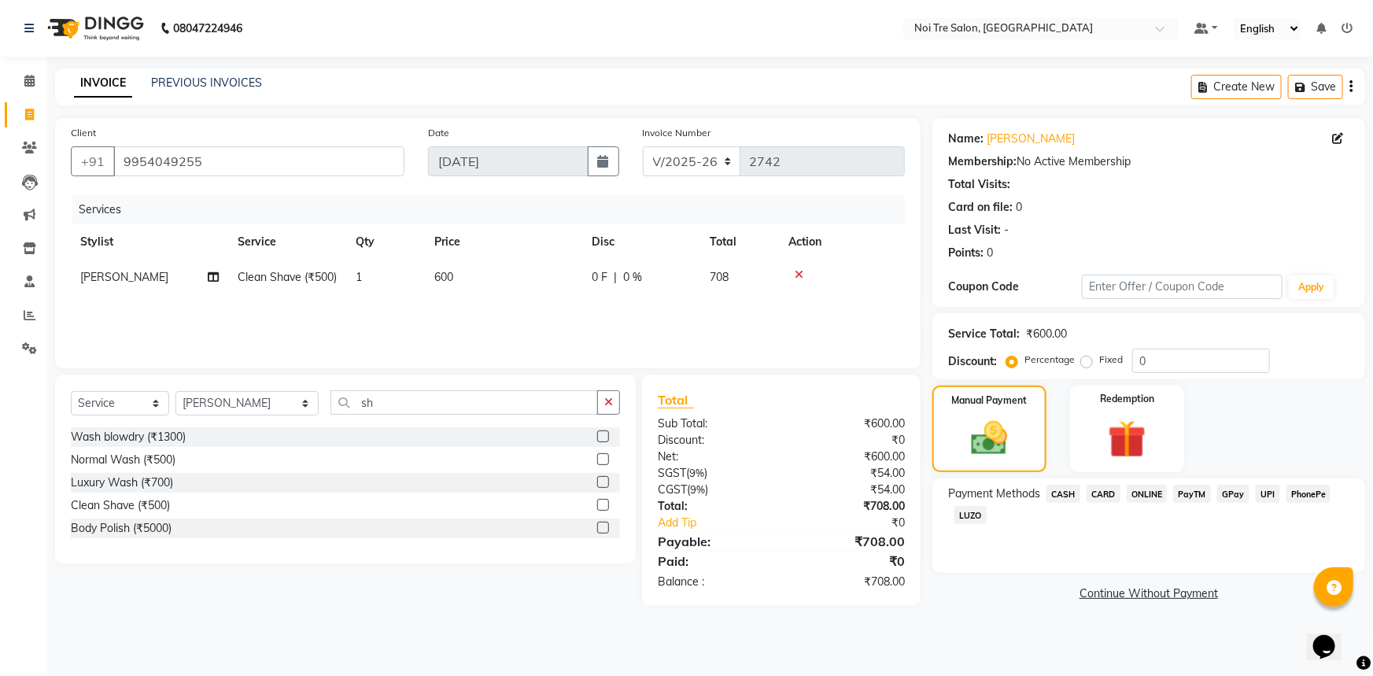
click at [1096, 489] on span "CARD" at bounding box center [1103, 494] width 34 height 18
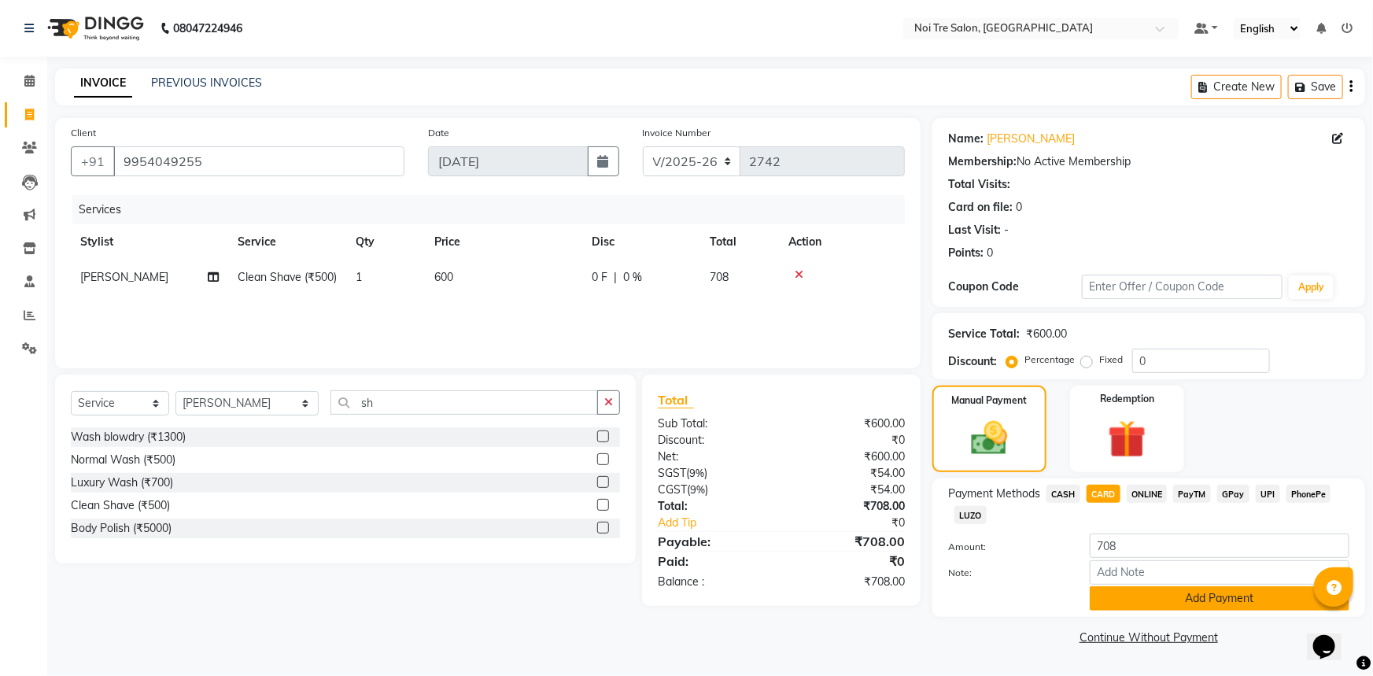
click at [1220, 601] on button "Add Payment" at bounding box center [1219, 598] width 260 height 24
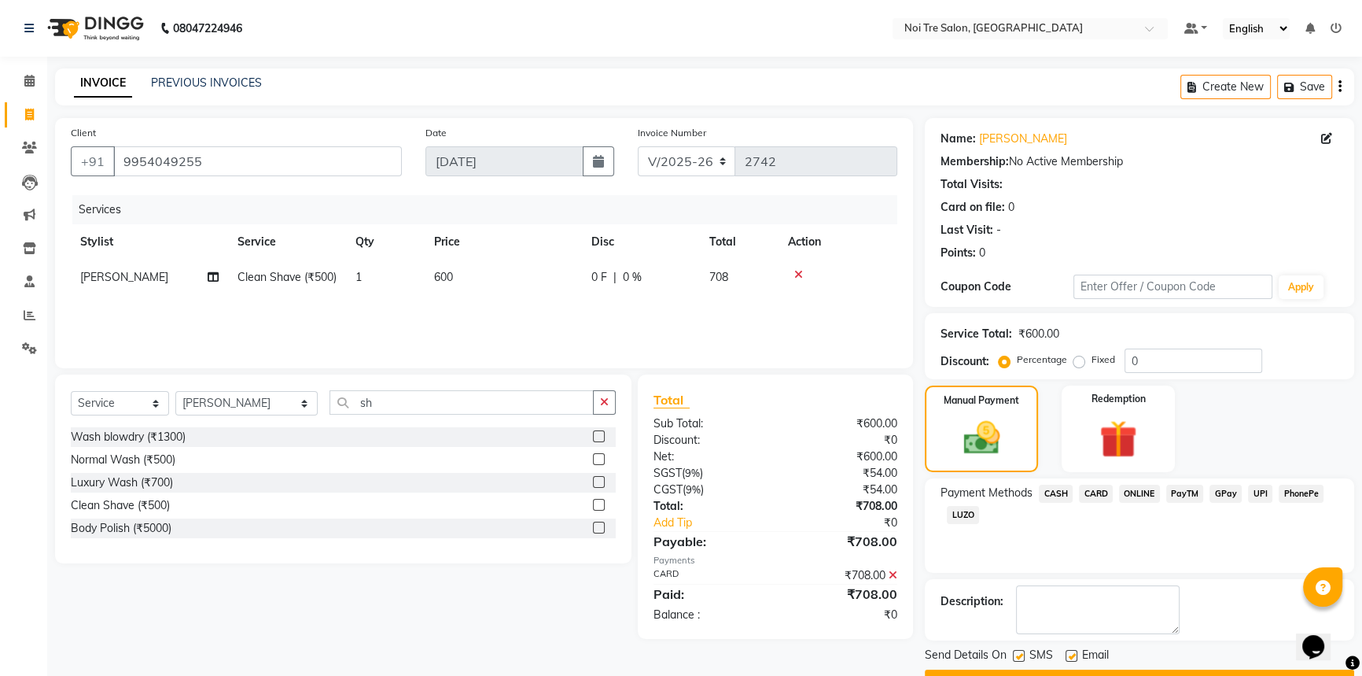
scroll to position [40, 0]
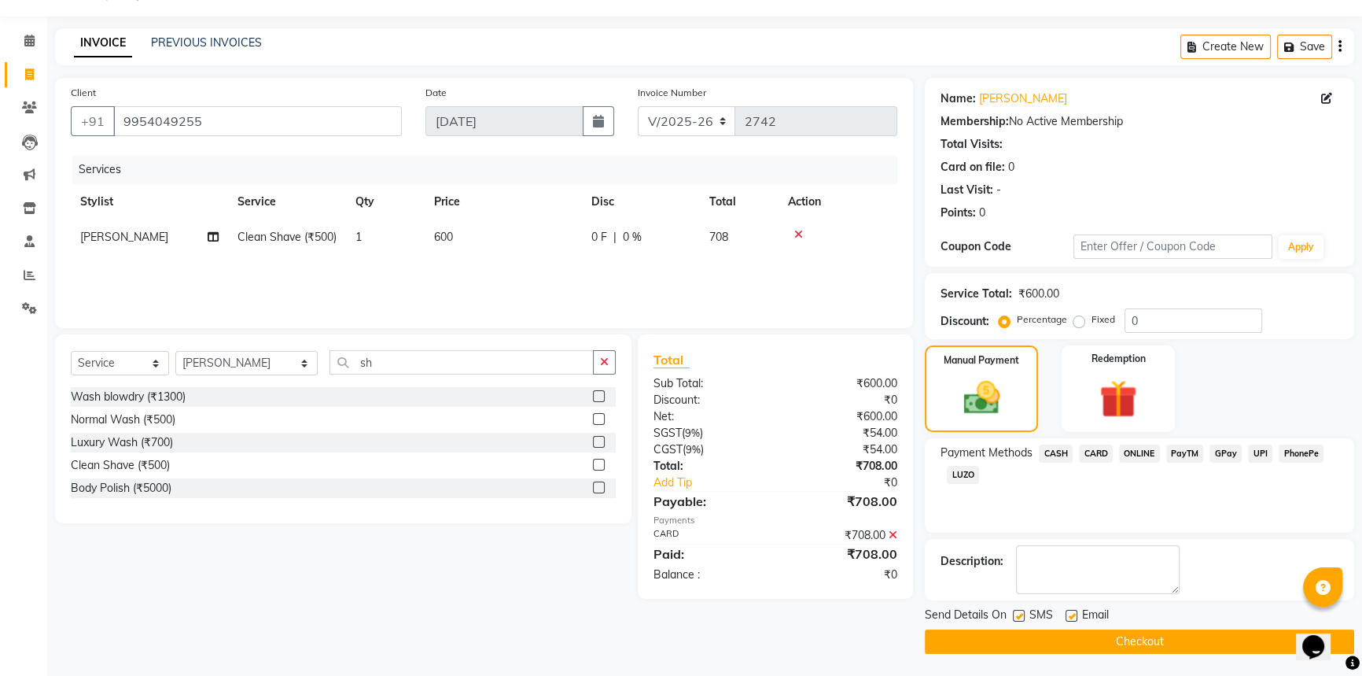
click at [1128, 636] on button "Checkout" at bounding box center [1139, 641] width 429 height 24
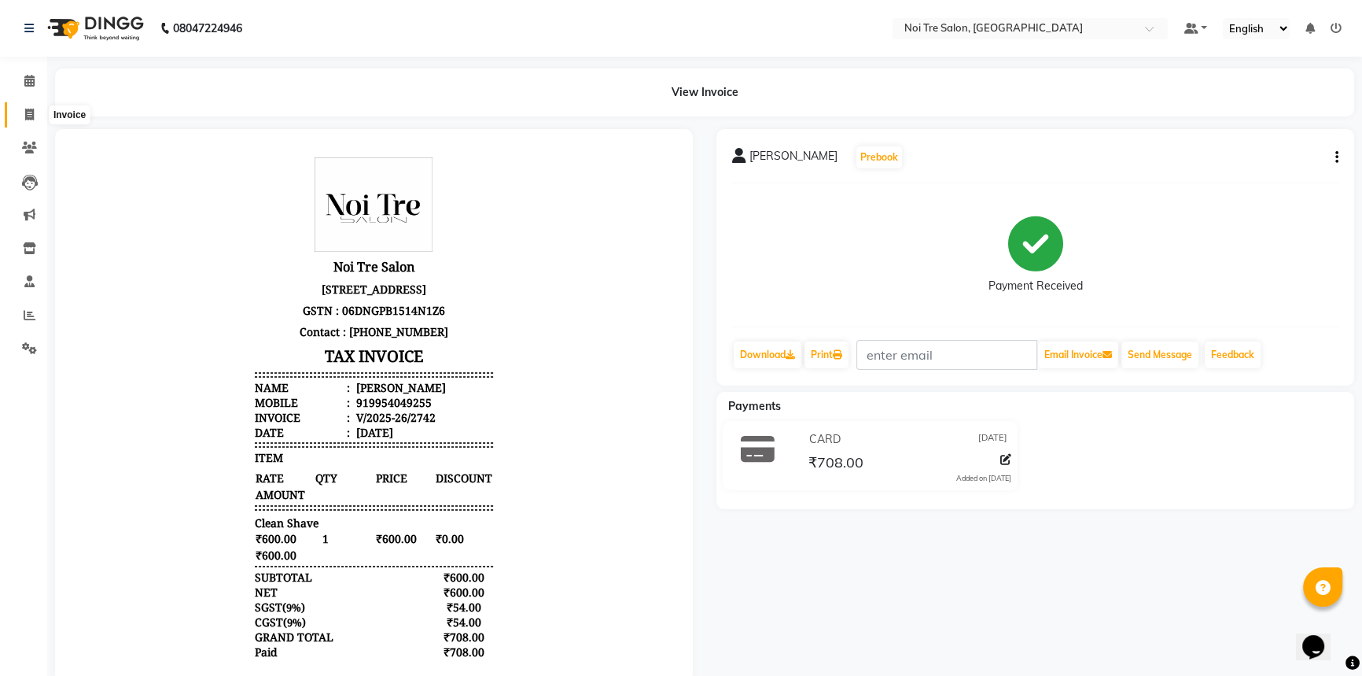
click at [28, 106] on span at bounding box center [30, 115] width 28 height 18
select select "service"
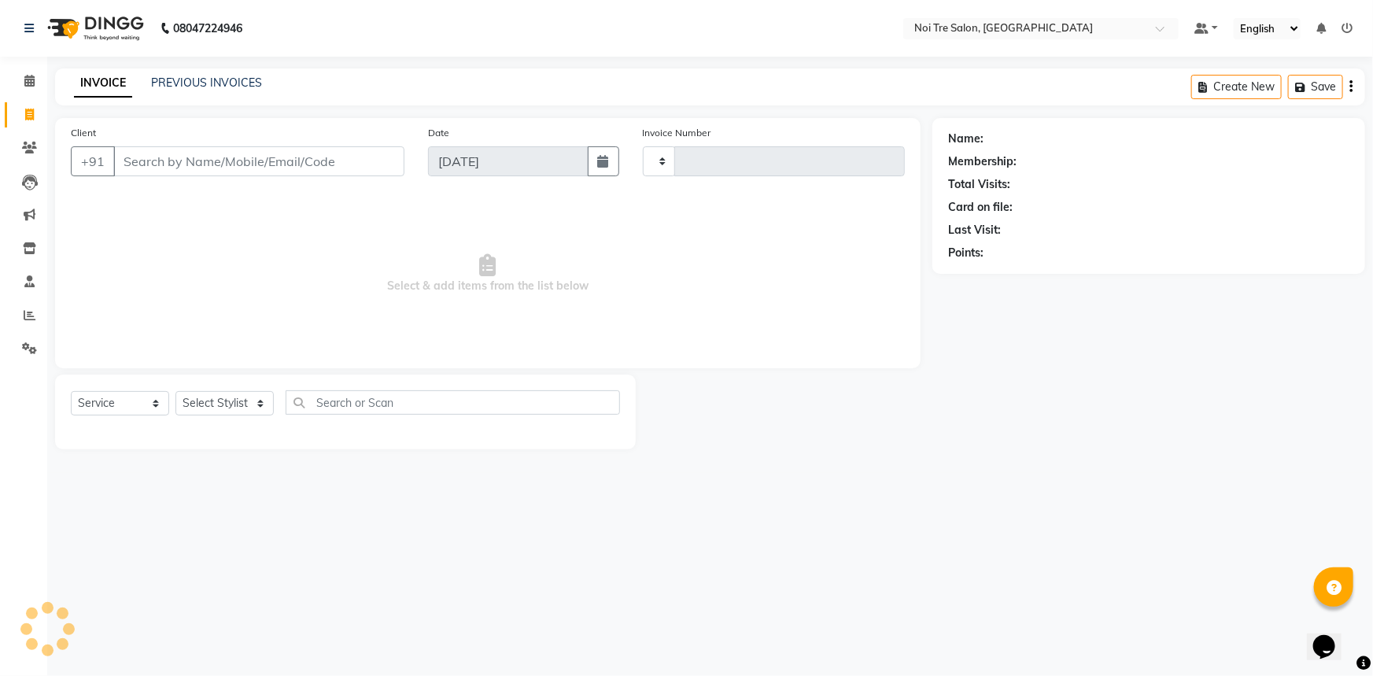
type input "2743"
select select "3710"
click at [785, 521] on div "08047224946 Select Location × Noi Tre Salon, Khan Market Default Panel My Panel…" at bounding box center [686, 338] width 1373 height 676
click at [1020, 312] on div "Name: Membership: Total Visits: Card on file: Last Visit: Points:" at bounding box center [1154, 283] width 444 height 331
click at [933, 309] on div "Name: Membership: Total Visits: Card on file: Last Visit: Points:" at bounding box center [1154, 283] width 444 height 331
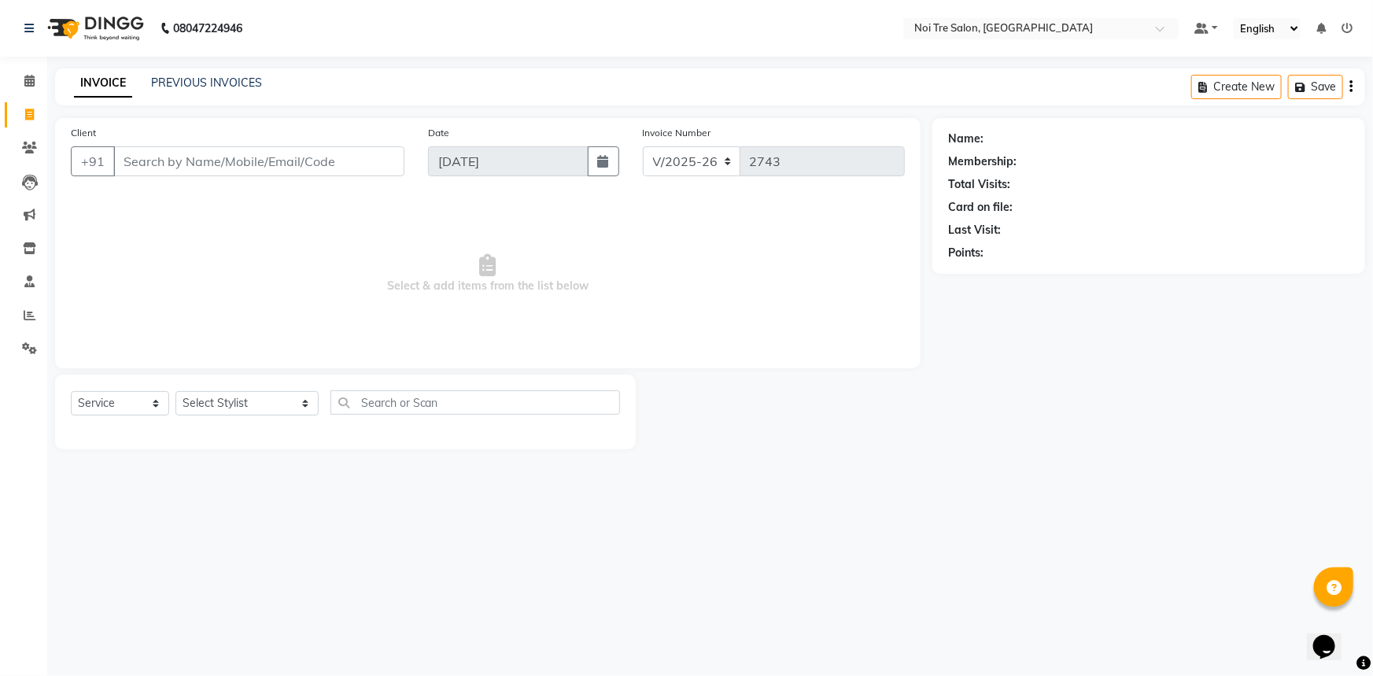
click at [857, 300] on span "Select & add items from the list below" at bounding box center [488, 273] width 834 height 157
click at [210, 75] on div "PREVIOUS INVOICES" at bounding box center [206, 83] width 111 height 17
click at [212, 79] on link "PREVIOUS INVOICES" at bounding box center [206, 83] width 111 height 14
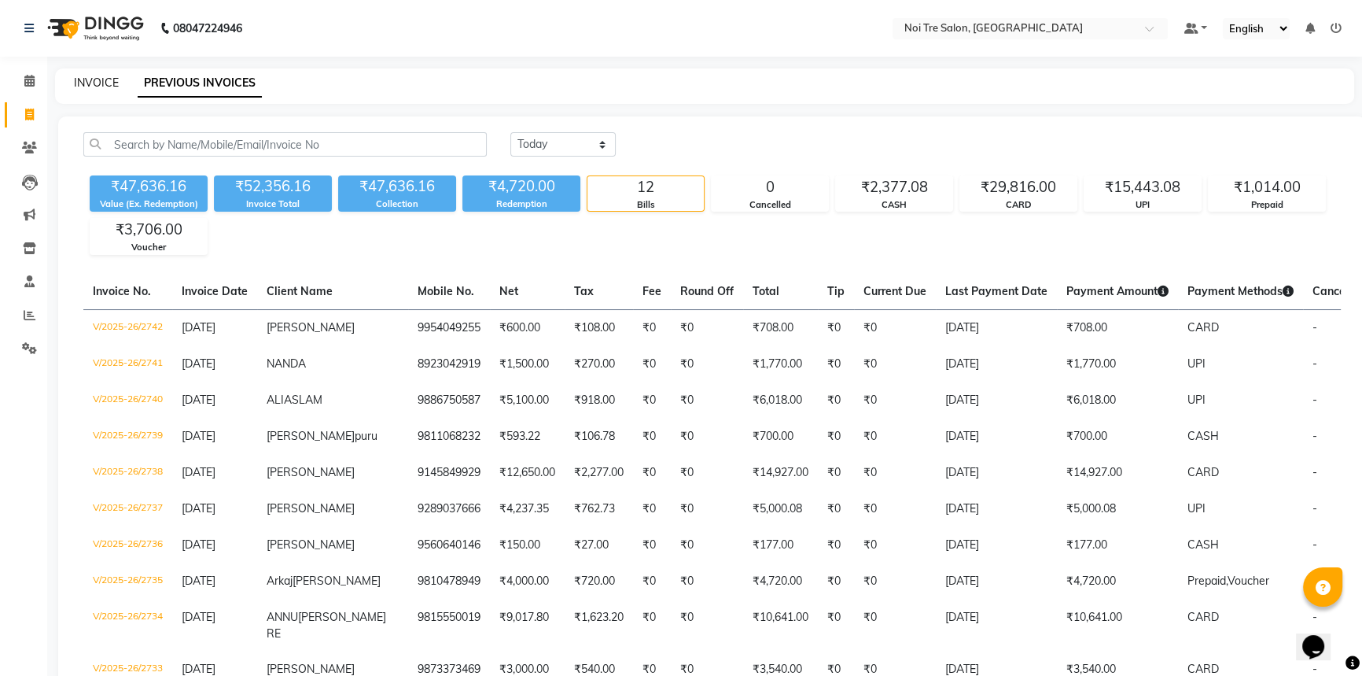
click at [98, 88] on link "INVOICE" at bounding box center [96, 83] width 45 height 14
select select "service"
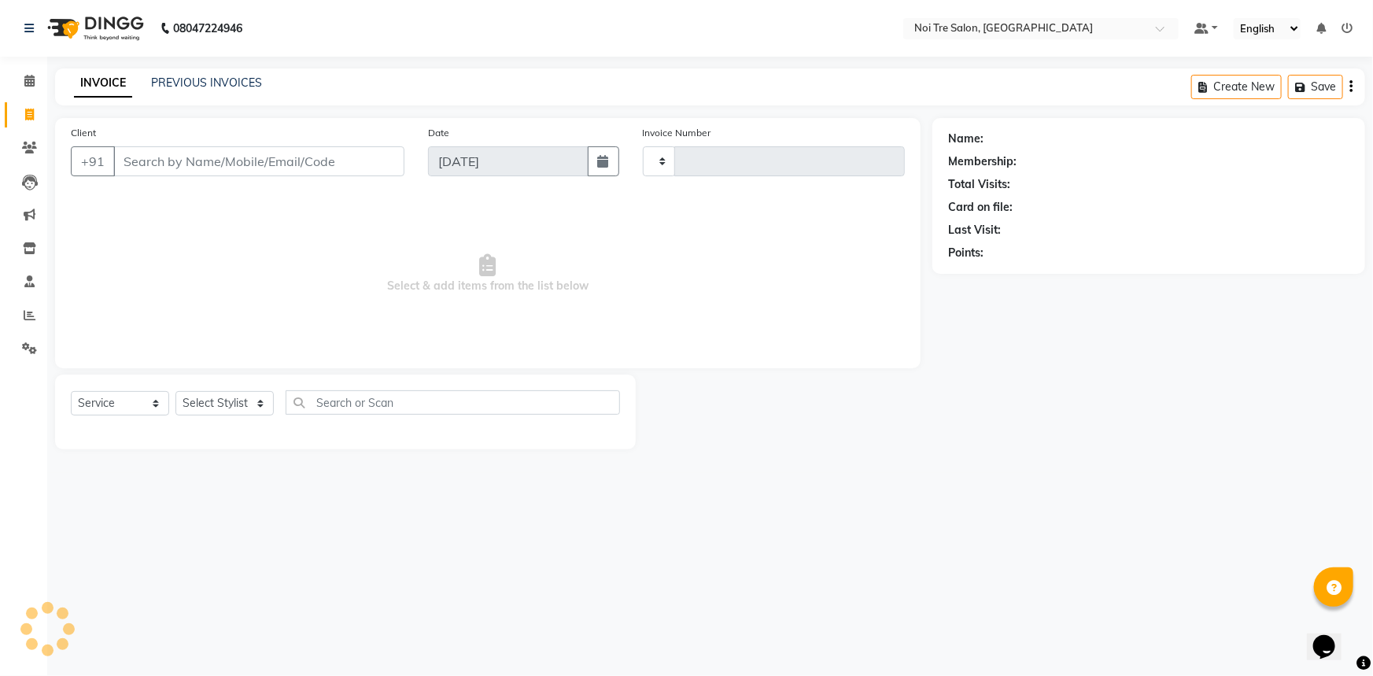
type input "2743"
select select "3710"
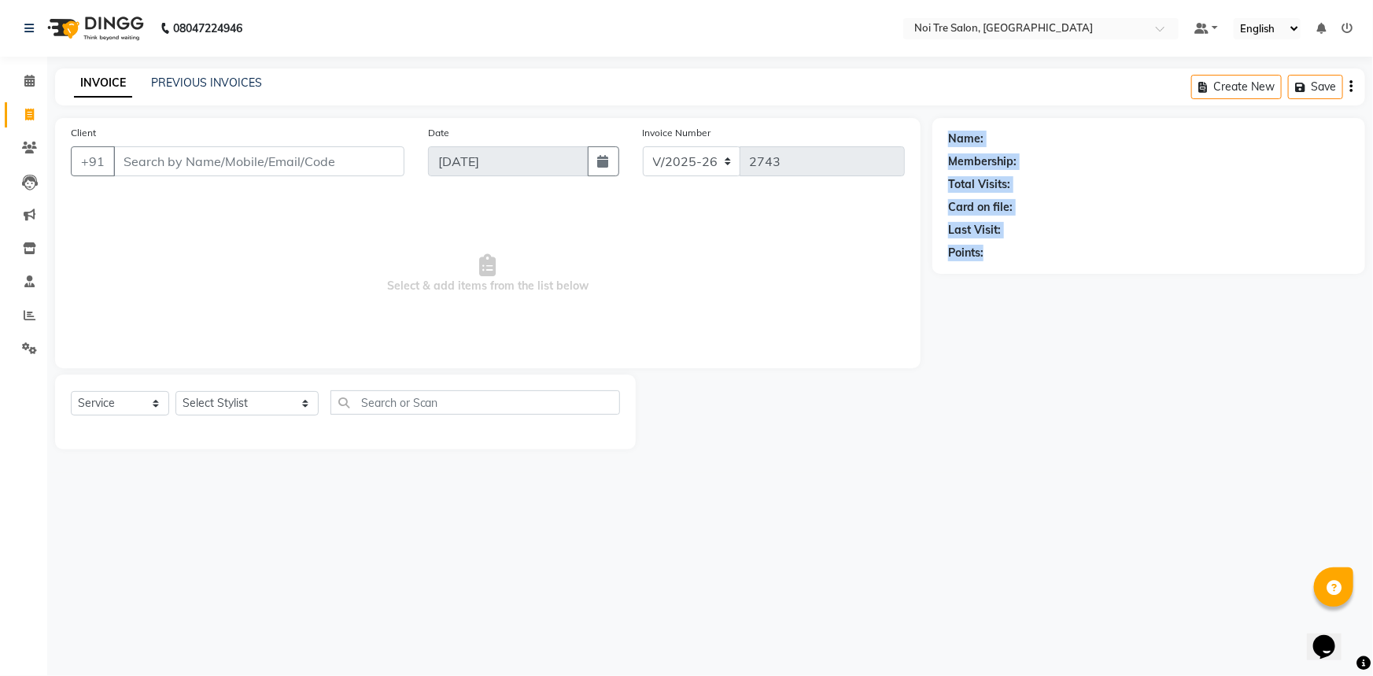
drag, startPoint x: 949, startPoint y: 138, endPoint x: 988, endPoint y: 252, distance: 119.6
click at [988, 252] on div "Name: Membership: Total Visits: Card on file: Last Visit: Points:" at bounding box center [1148, 192] width 401 height 137
click at [988, 252] on div "Points:" at bounding box center [1148, 253] width 401 height 17
click at [212, 165] on input "Client" at bounding box center [258, 161] width 291 height 30
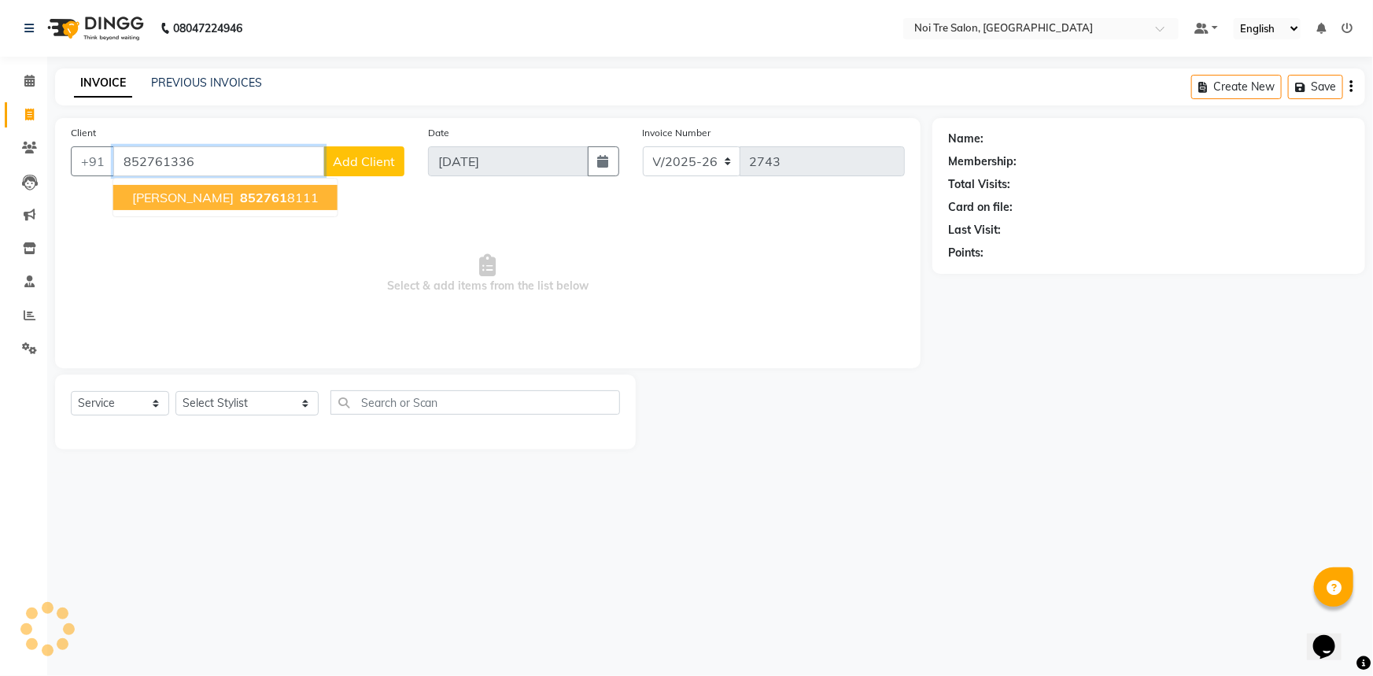
type input "8527613365"
drag, startPoint x: 227, startPoint y: 165, endPoint x: 73, endPoint y: 141, distance: 156.1
click at [73, 141] on div "Client [PHONE_NUMBER] Add Client" at bounding box center [237, 156] width 357 height 64
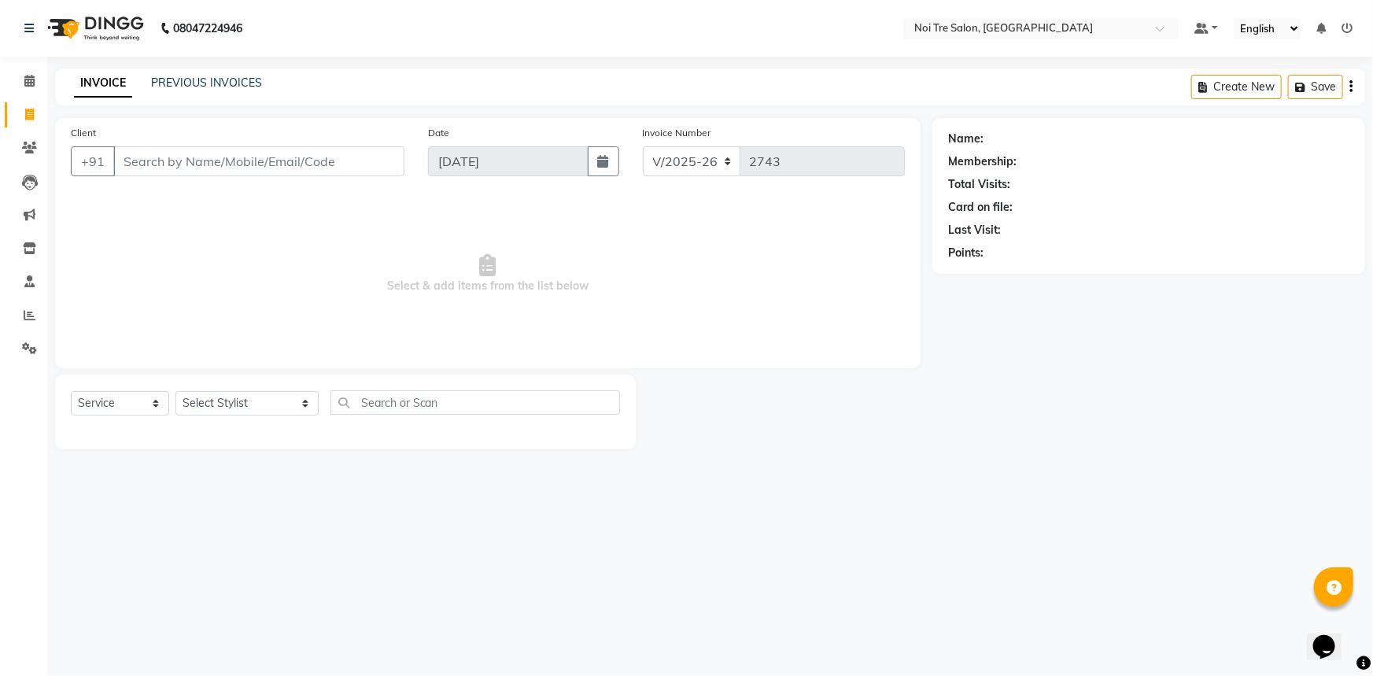
click at [337, 271] on span "Select & add items from the list below" at bounding box center [488, 273] width 834 height 157
click at [40, 76] on span at bounding box center [30, 81] width 28 height 18
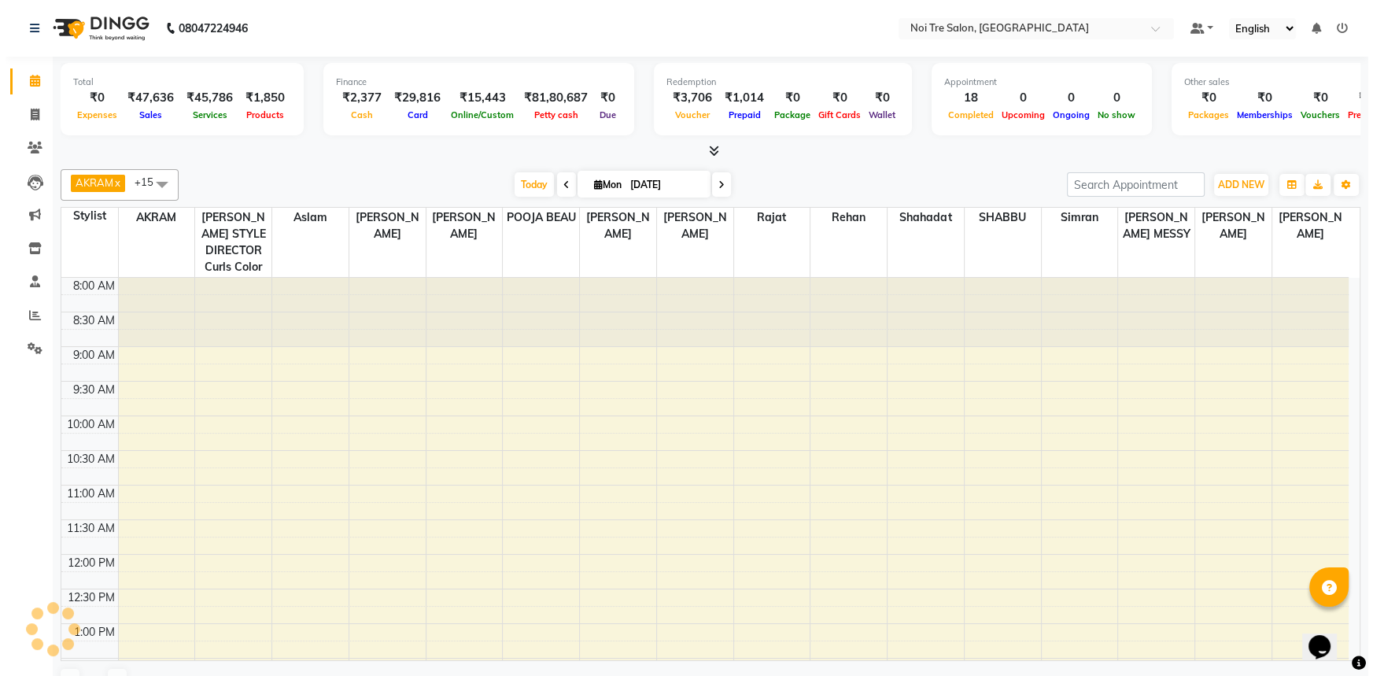
scroll to position [496, 0]
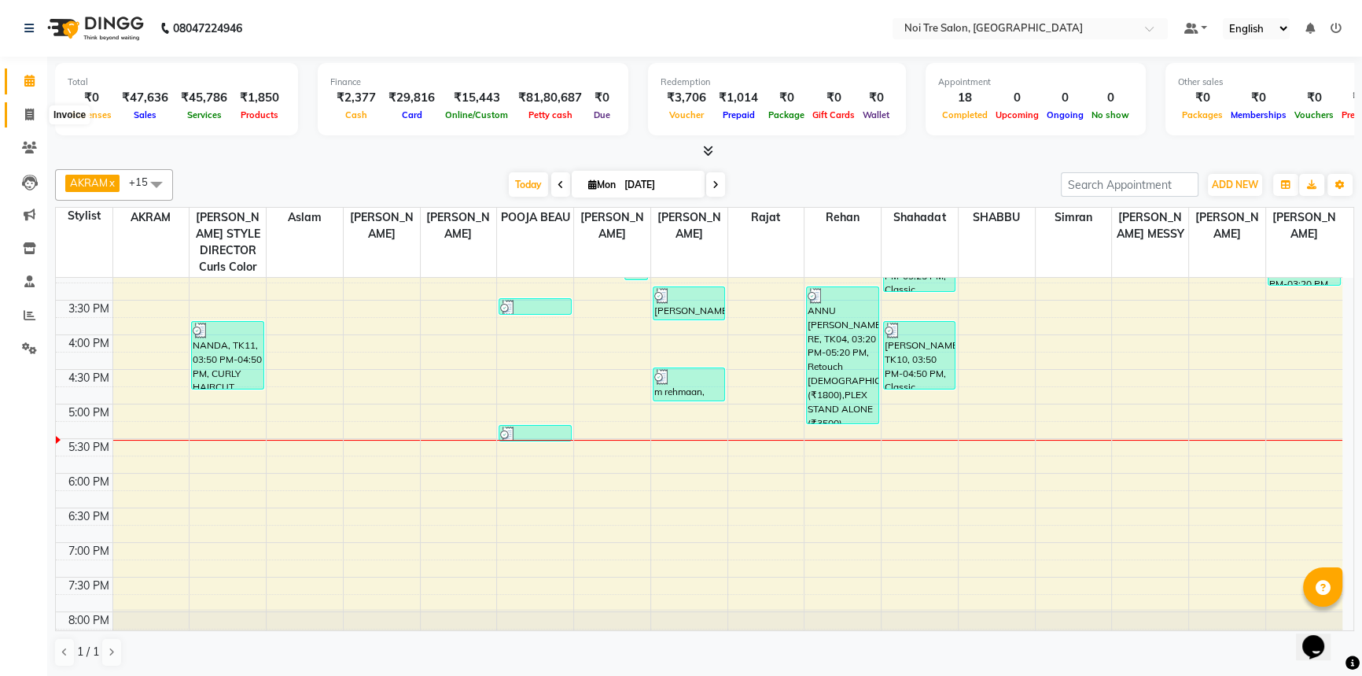
click at [20, 112] on span at bounding box center [30, 115] width 28 height 18
select select "service"
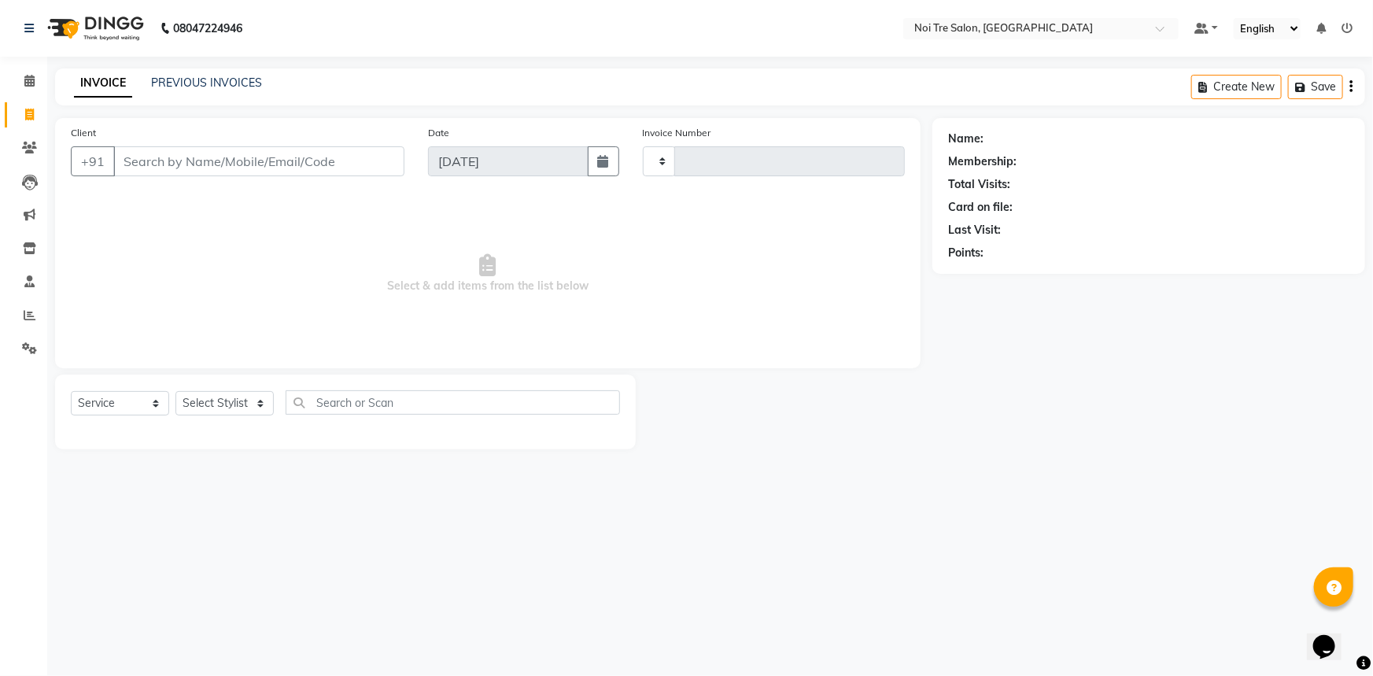
type input "2743"
select select "3710"
